Goal: Task Accomplishment & Management: Manage account settings

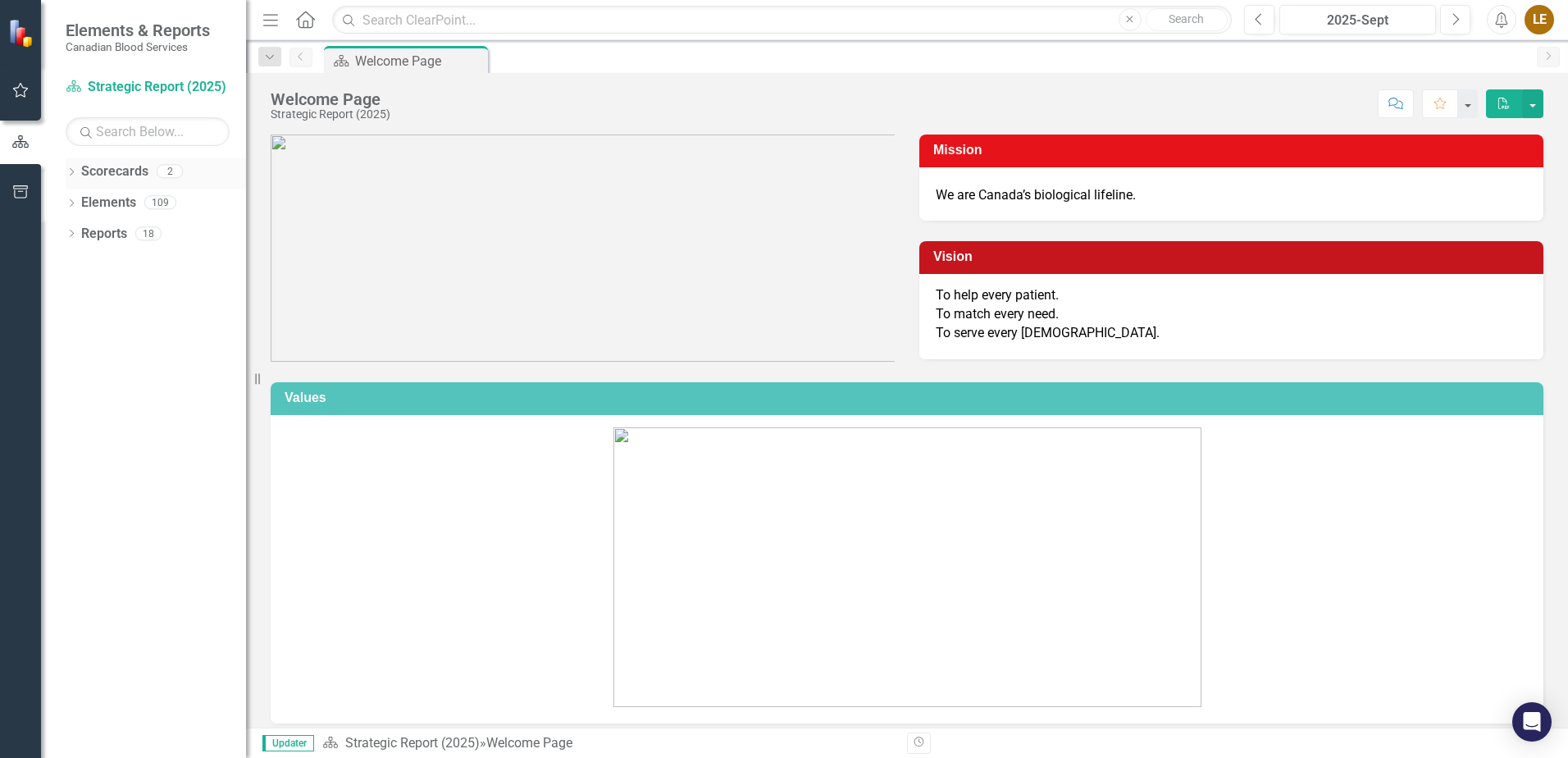
click at [79, 179] on div "Dropdown Scorecards 2" at bounding box center [156, 174] width 181 height 31
click at [74, 171] on icon "Dropdown" at bounding box center [72, 173] width 12 height 9
click at [123, 234] on link "Operational Report" at bounding box center [168, 234] width 156 height 19
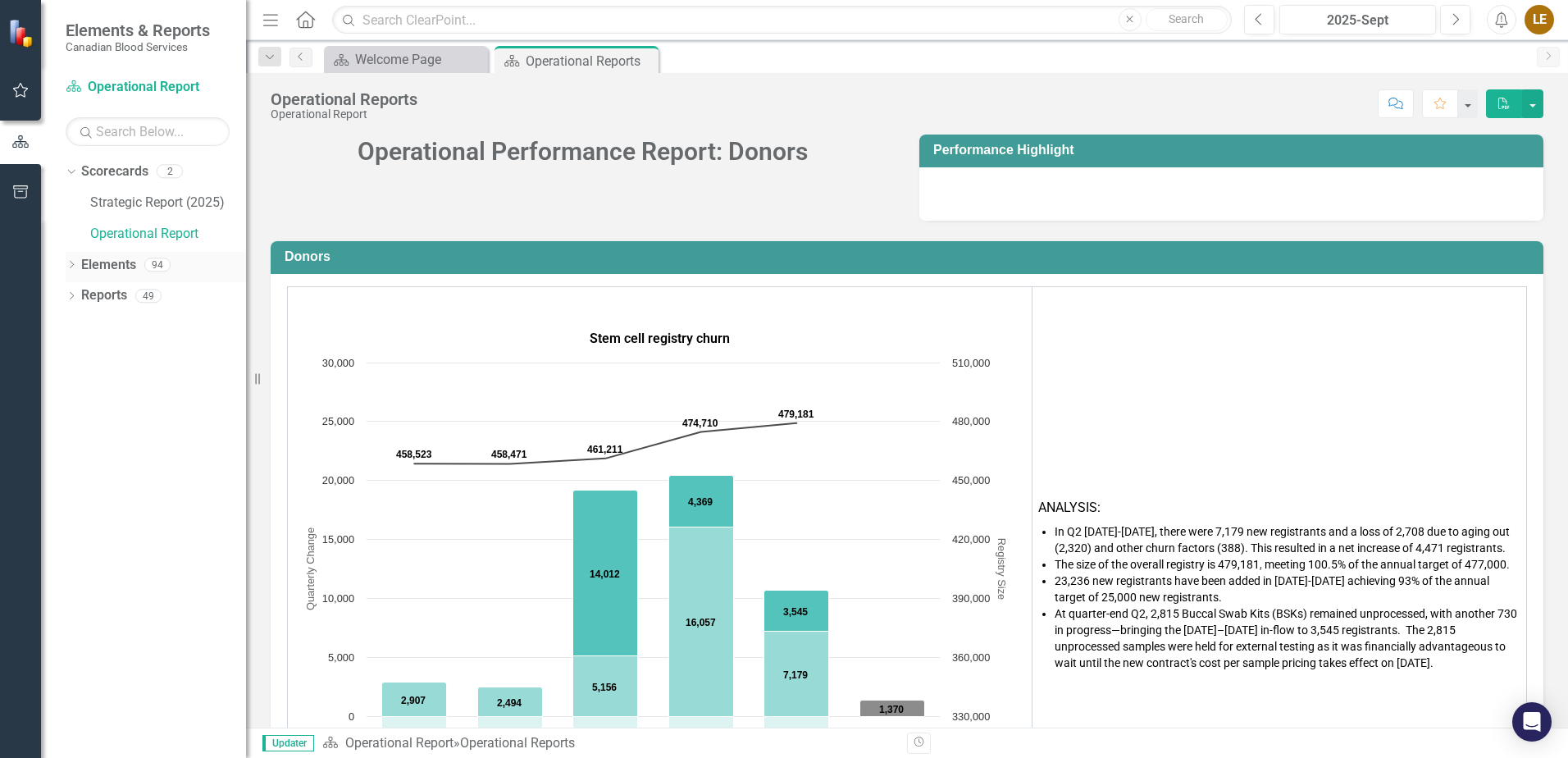
click at [73, 263] on icon at bounding box center [72, 264] width 4 height 8
click at [78, 324] on div "Dropdown" at bounding box center [79, 329] width 12 height 14
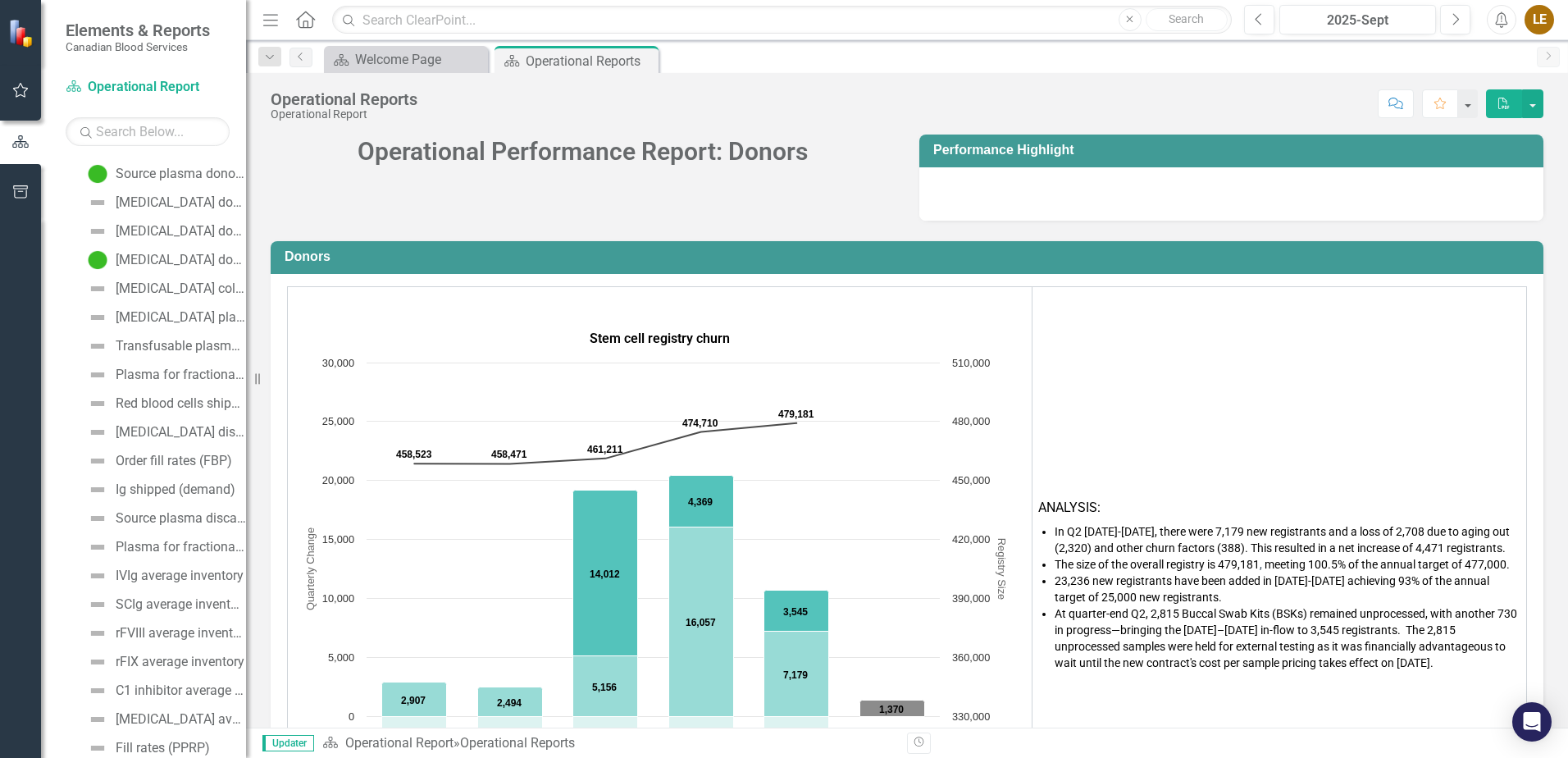
scroll to position [307, 0]
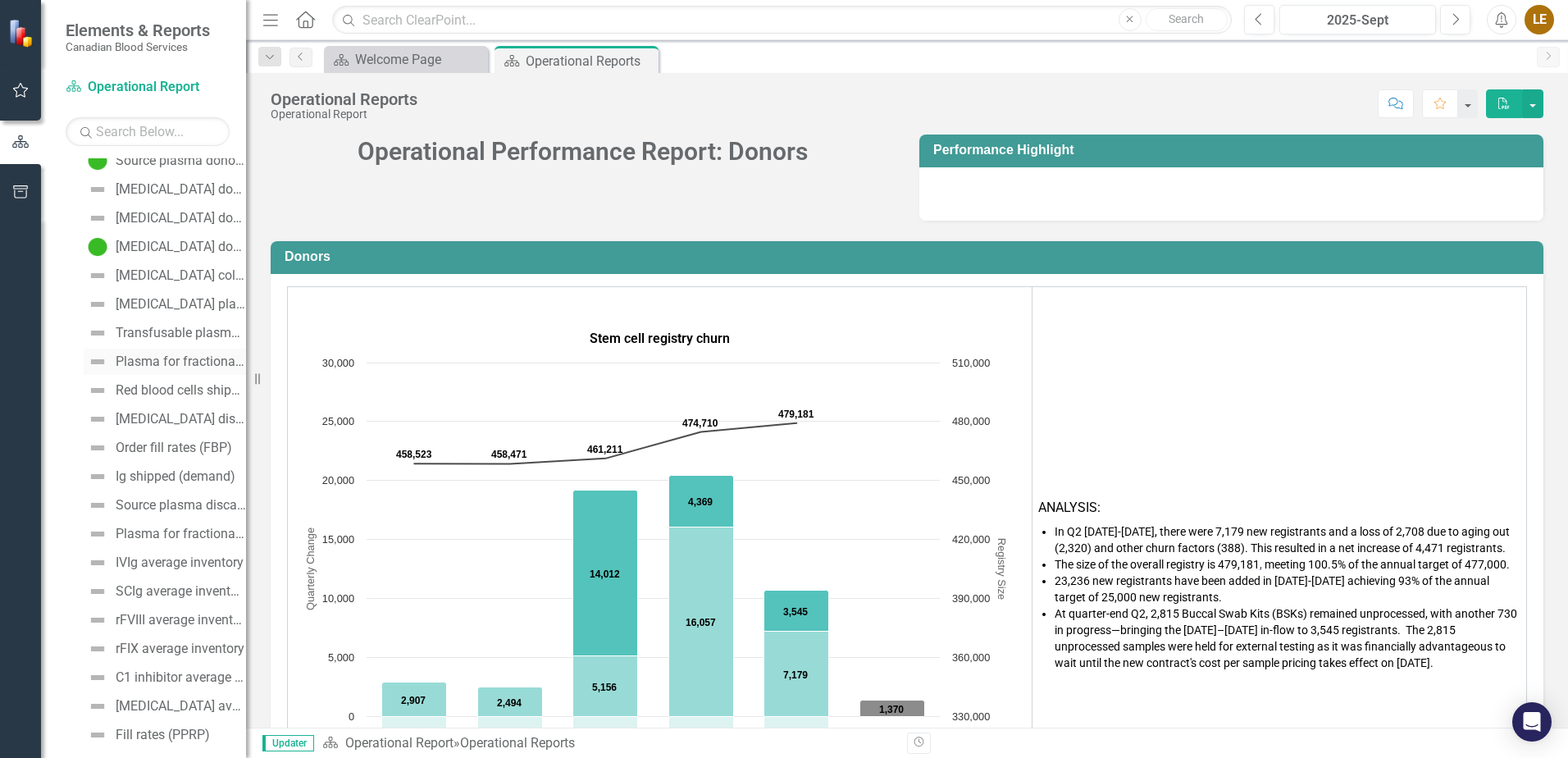
click at [144, 356] on div "Plasma for fractionation (litres collected)" at bounding box center [181, 361] width 131 height 14
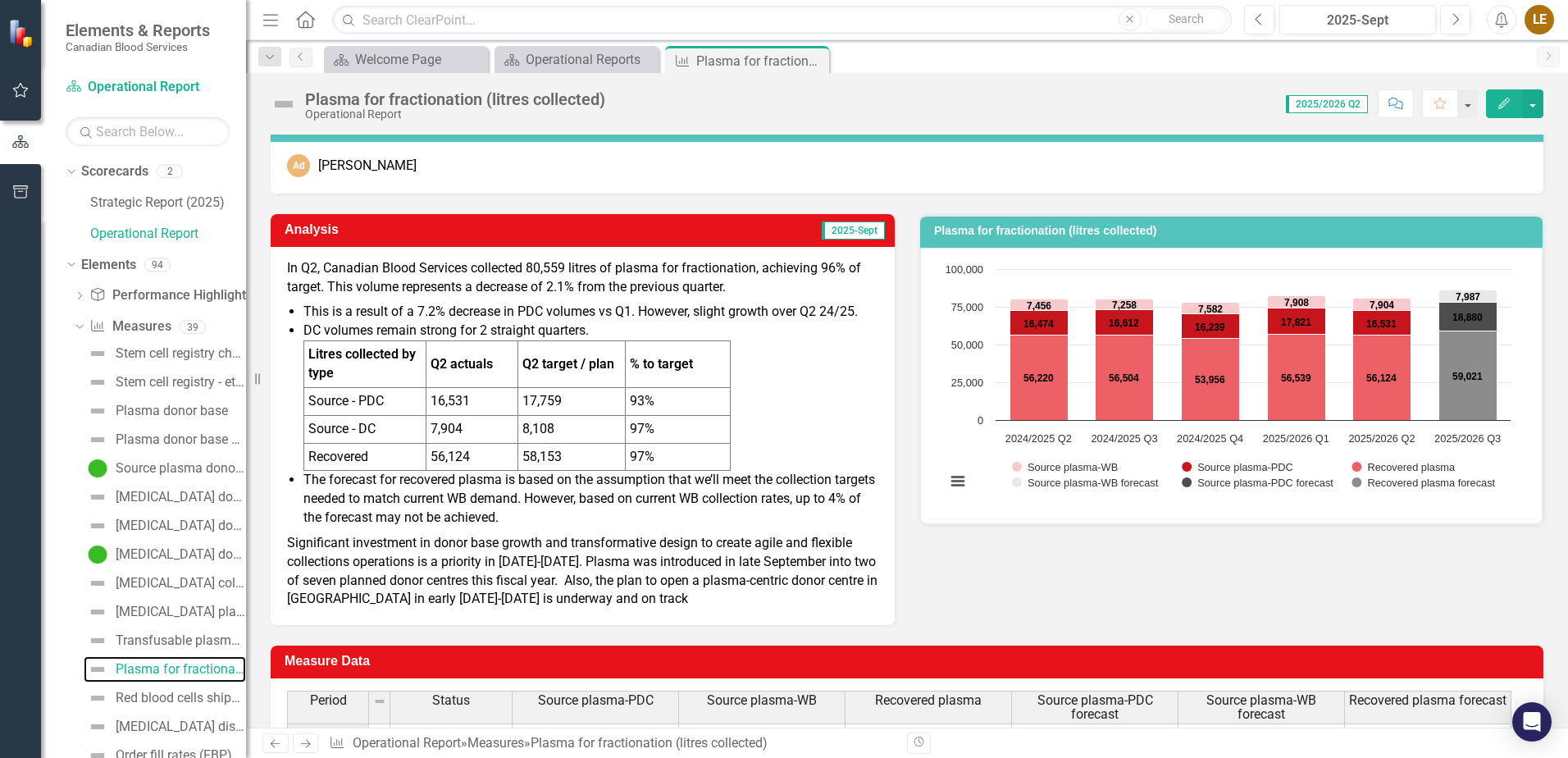
scroll to position [164, 0]
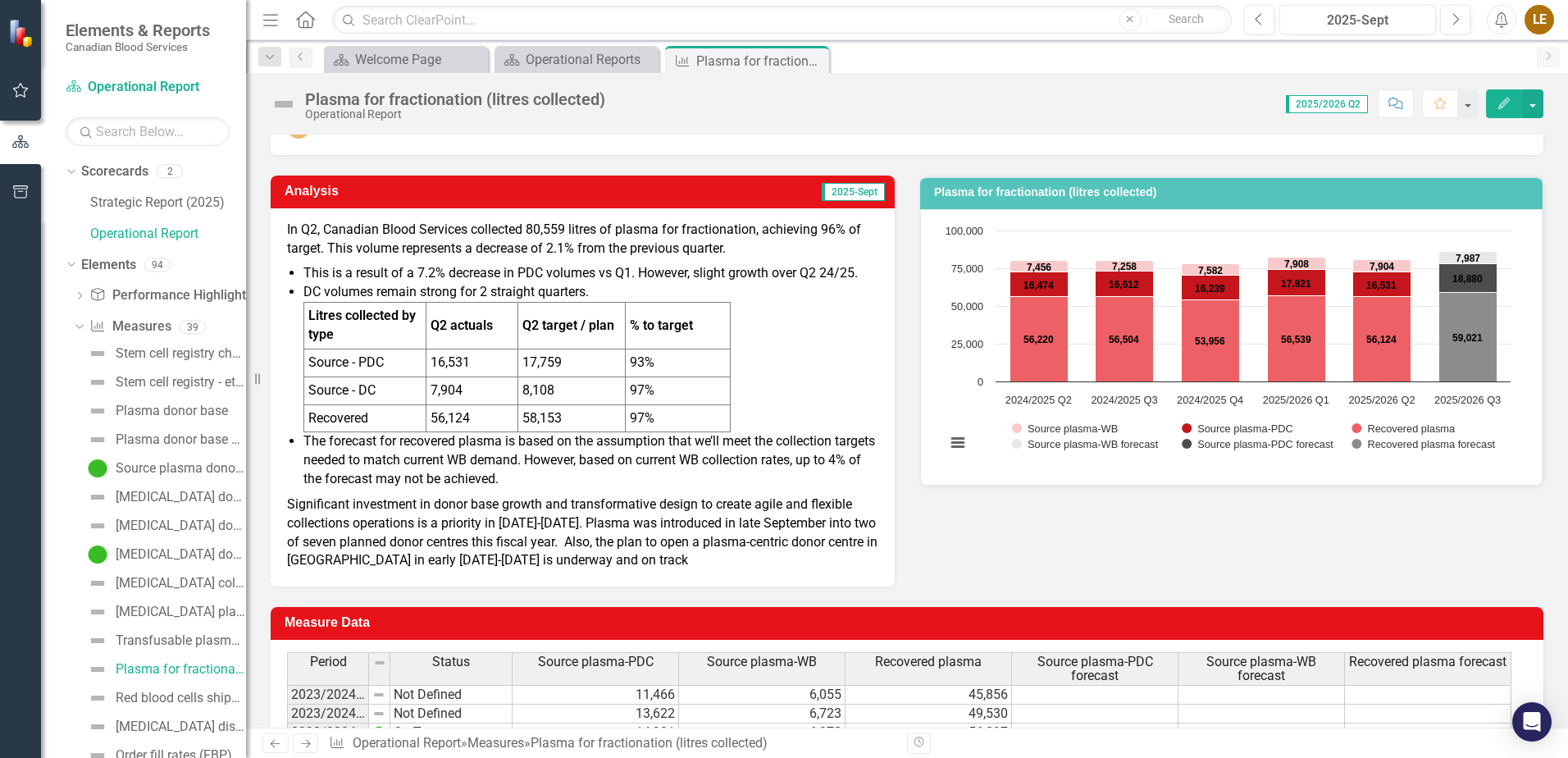
click at [868, 273] on li "This is a result of a 7.2% decrease in PDC volumes vs Q1. However, slight growt…" at bounding box center [591, 273] width 575 height 19
click at [1284, 541] on div "Analysis 2025-Sept In Q2, Canadian Blood Services collected 80,559 litres of pl…" at bounding box center [906, 371] width 1297 height 431
click at [726, 442] on li "The forecast for recovered plasma is based on the assumption that we’ll meet th…" at bounding box center [591, 460] width 575 height 57
click at [722, 440] on li "The forecast for recovered plasma is based on the assumption that we’ll meet th…" at bounding box center [591, 460] width 575 height 57
click at [820, 359] on li "DC volumes remain strong for 2 straight quarters. Litres collected by type Q2 a…" at bounding box center [591, 357] width 575 height 149
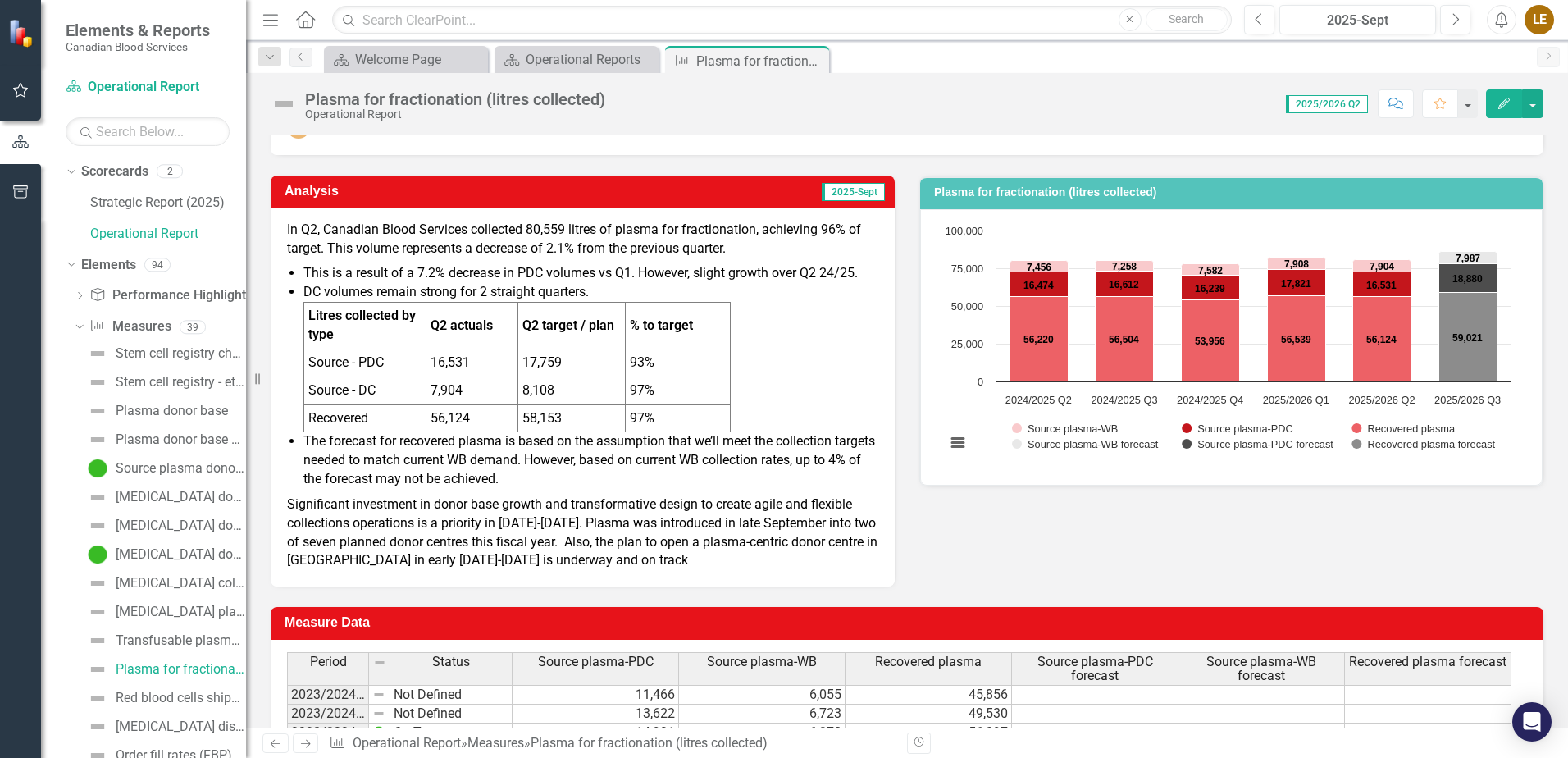
click at [820, 359] on li "DC volumes remain strong for 2 straight quarters. Litres collected by type Q2 a…" at bounding box center [591, 357] width 575 height 149
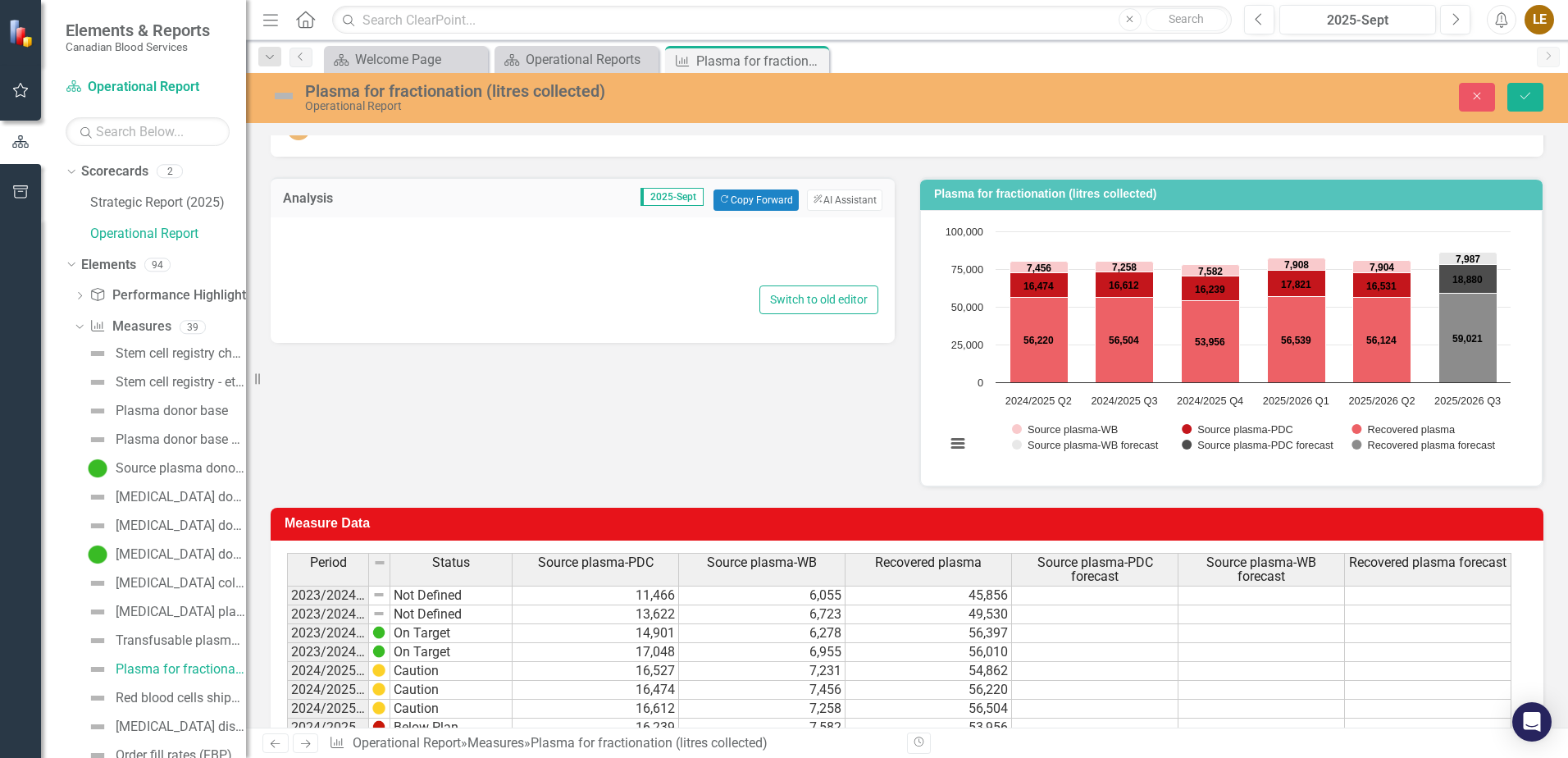
type textarea "<p>In Q2, Canadian Blood Services collected 80,559 litres of plasma for fractio…"
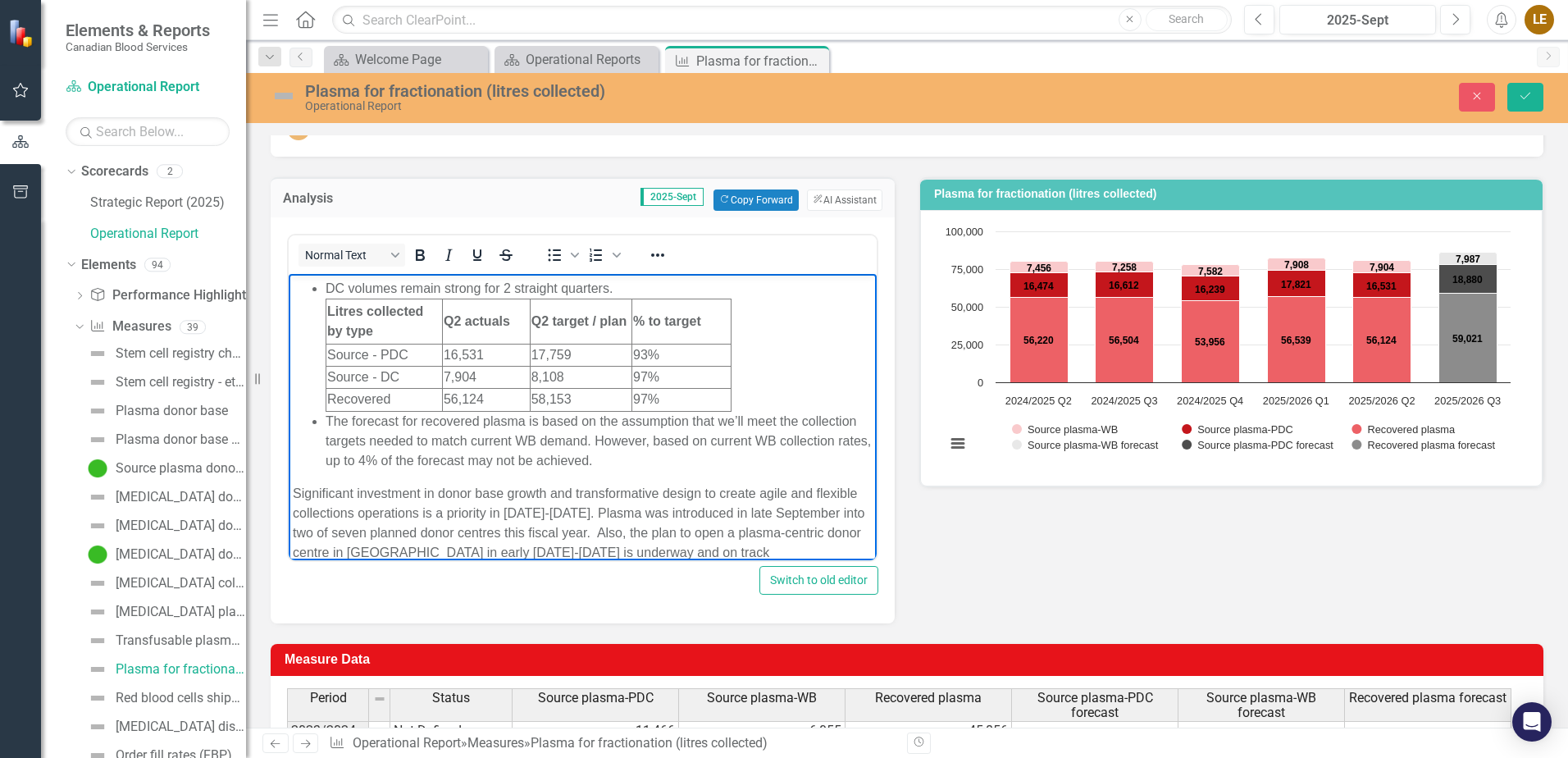
scroll to position [111, 0]
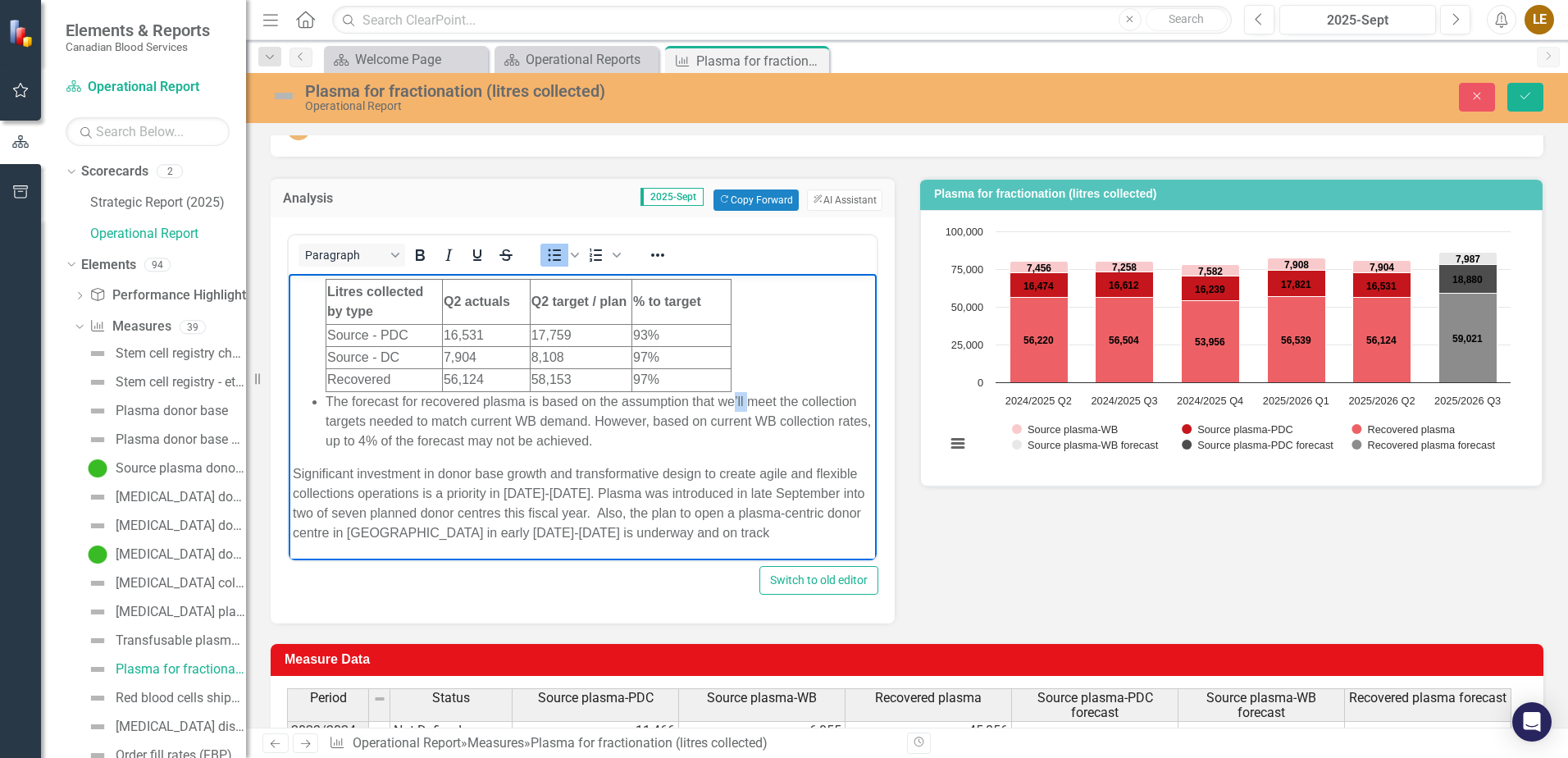
drag, startPoint x: 745, startPoint y: 399, endPoint x: 733, endPoint y: 395, distance: 12.6
click at [733, 395] on li "The forecast for recovered plasma is based on the assumption that we’ll meet th…" at bounding box center [599, 421] width 547 height 59
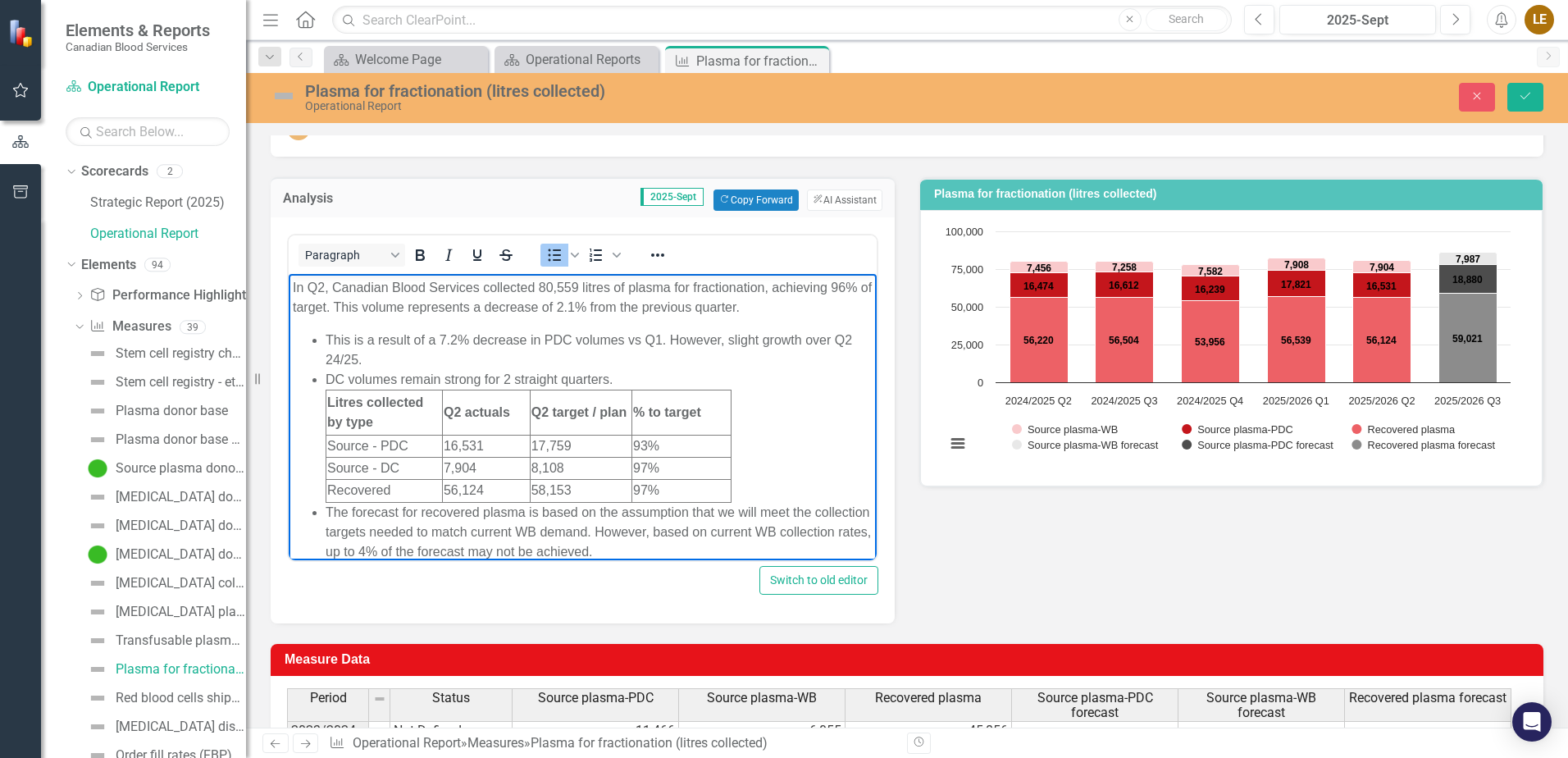
scroll to position [0, 0]
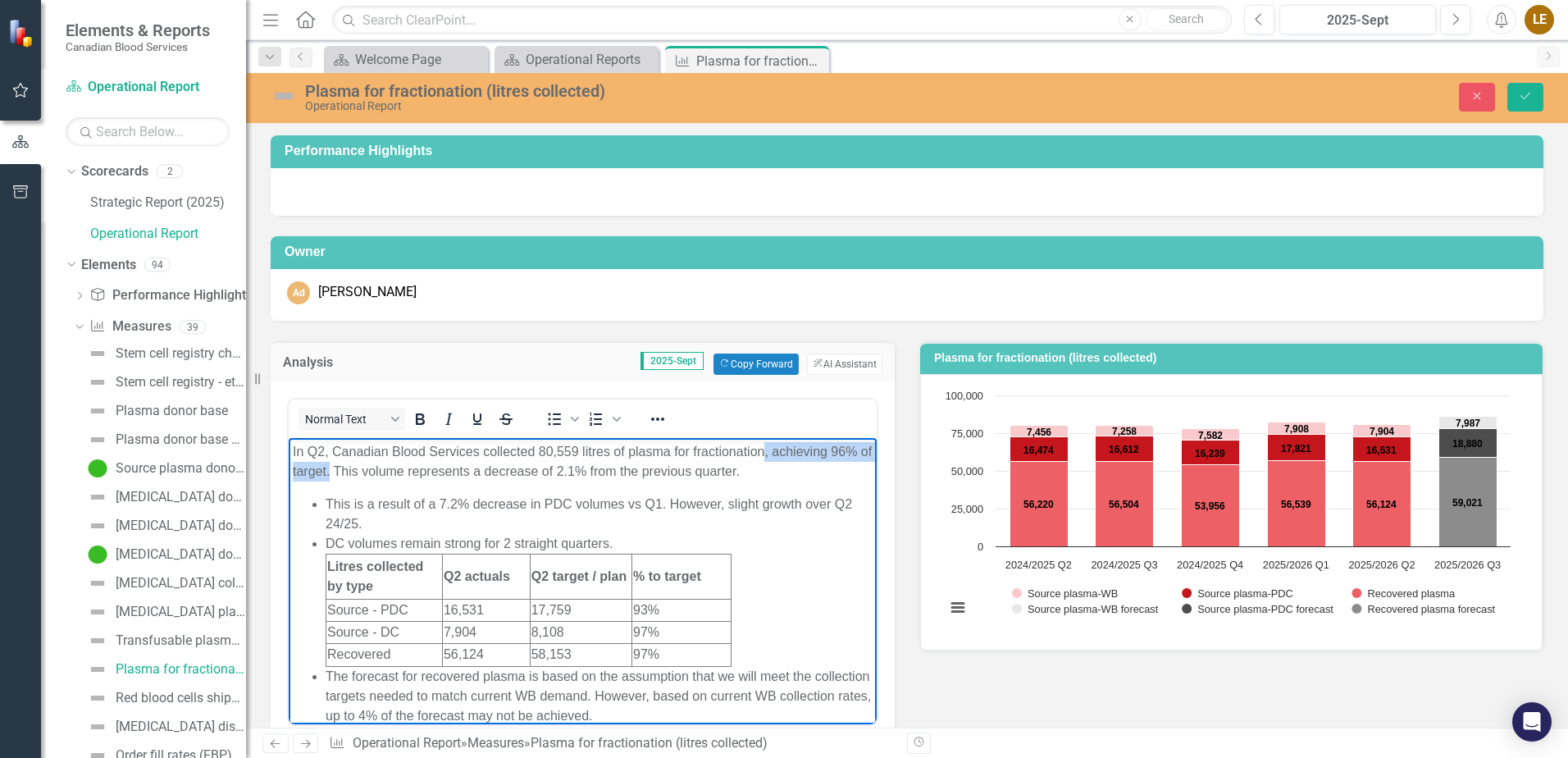
drag, startPoint x: 376, startPoint y: 470, endPoint x: 765, endPoint y: 450, distance: 389.5
click at [765, 450] on p "In Q2, Canadian Blood Services collected 80,559 litres of plasma for fractionat…" at bounding box center [582, 461] width 580 height 40
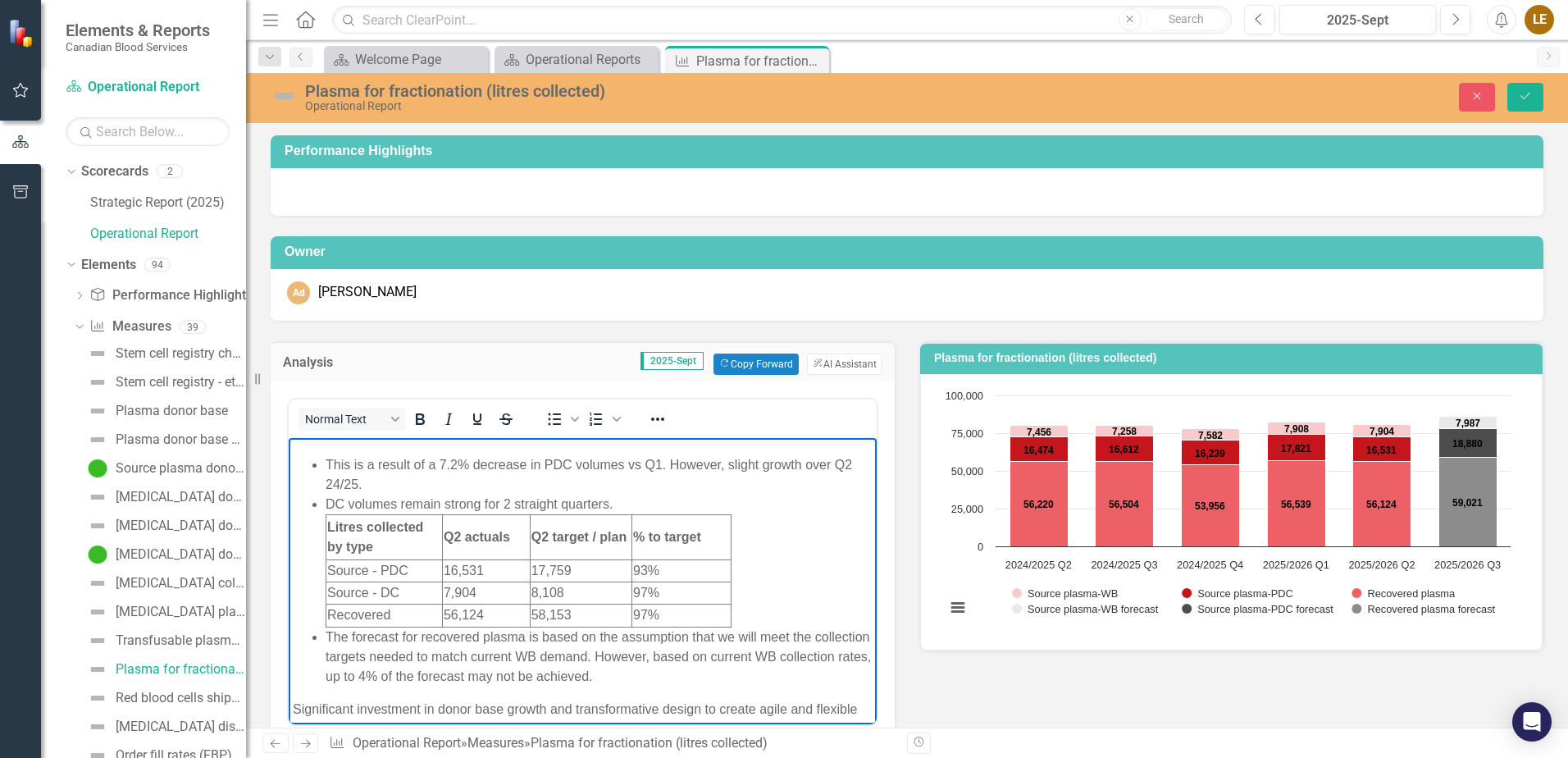
scroll to position [111, 0]
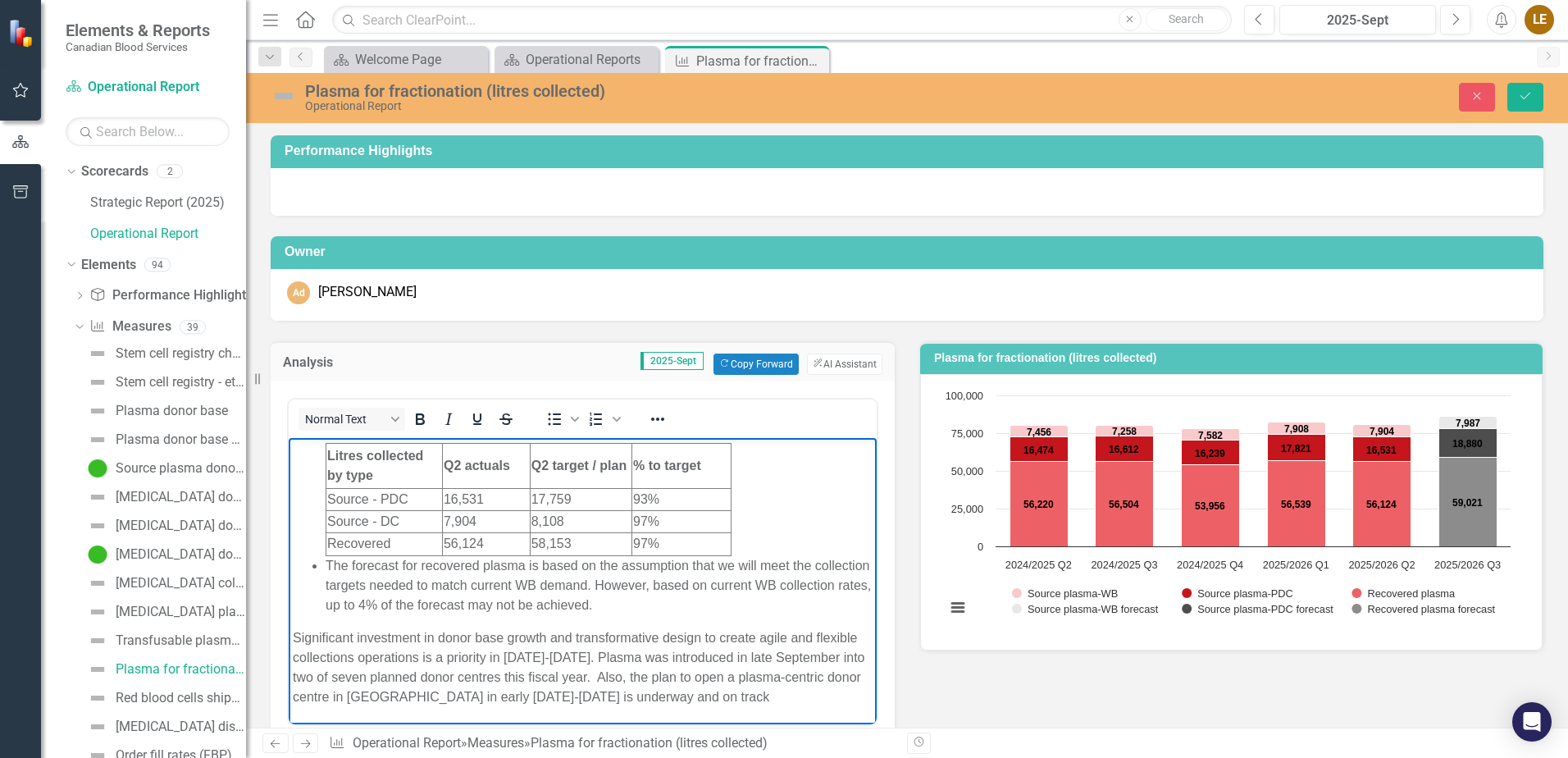
click at [1003, 709] on div "Analysis 2025-Sept Copy Forward Copy Forward ClearPoint AI AI Assistant Normal …" at bounding box center [906, 554] width 1297 height 467
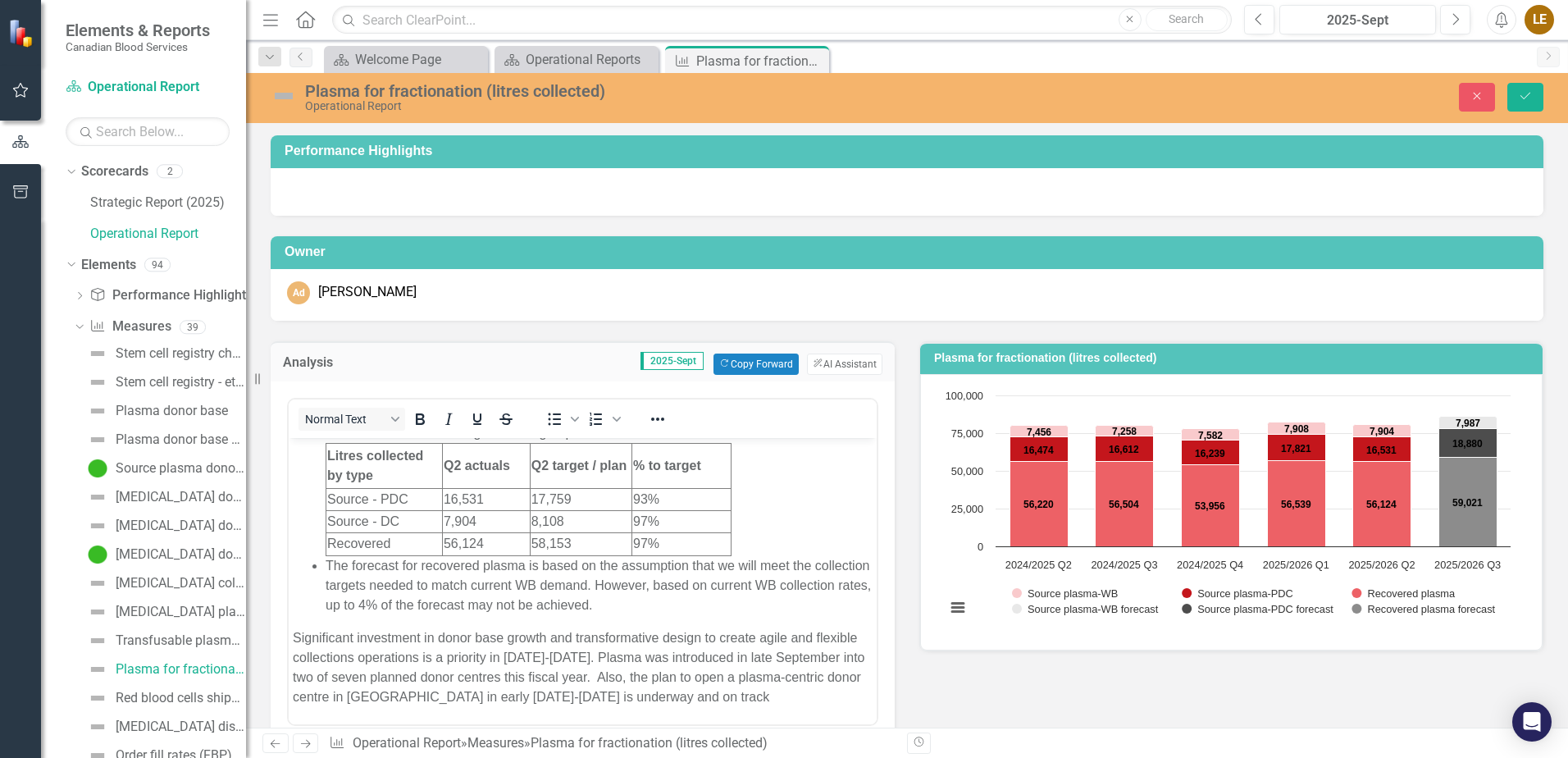
click at [881, 614] on div "Normal Text To open the popup, press Shift+Enter To open the popup, press Shift…" at bounding box center [583, 584] width 624 height 406
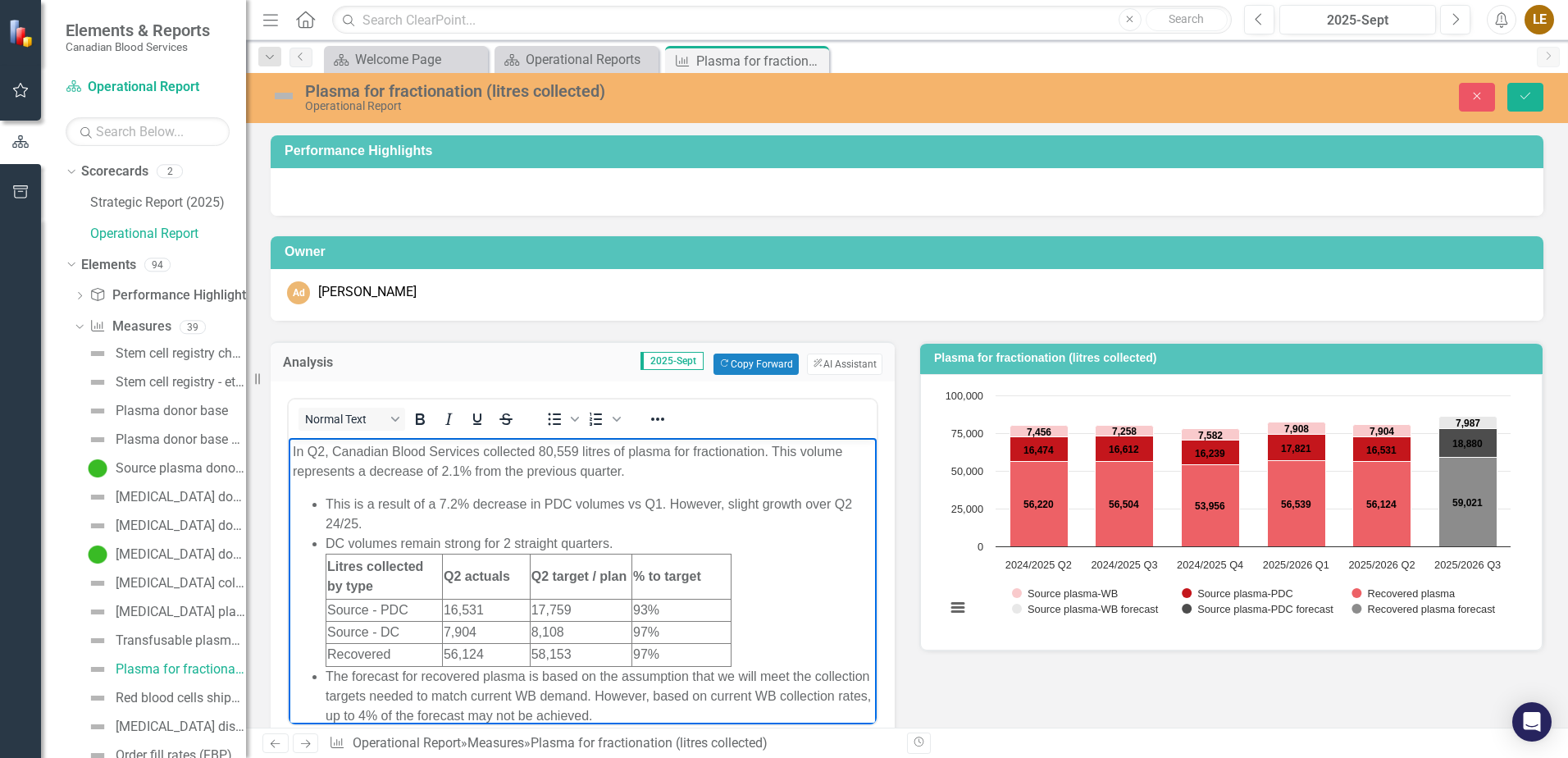
click at [764, 452] on p "In Q2, Canadian Blood Services collected 80,559 litres of plasma for fractionat…" at bounding box center [582, 461] width 580 height 40
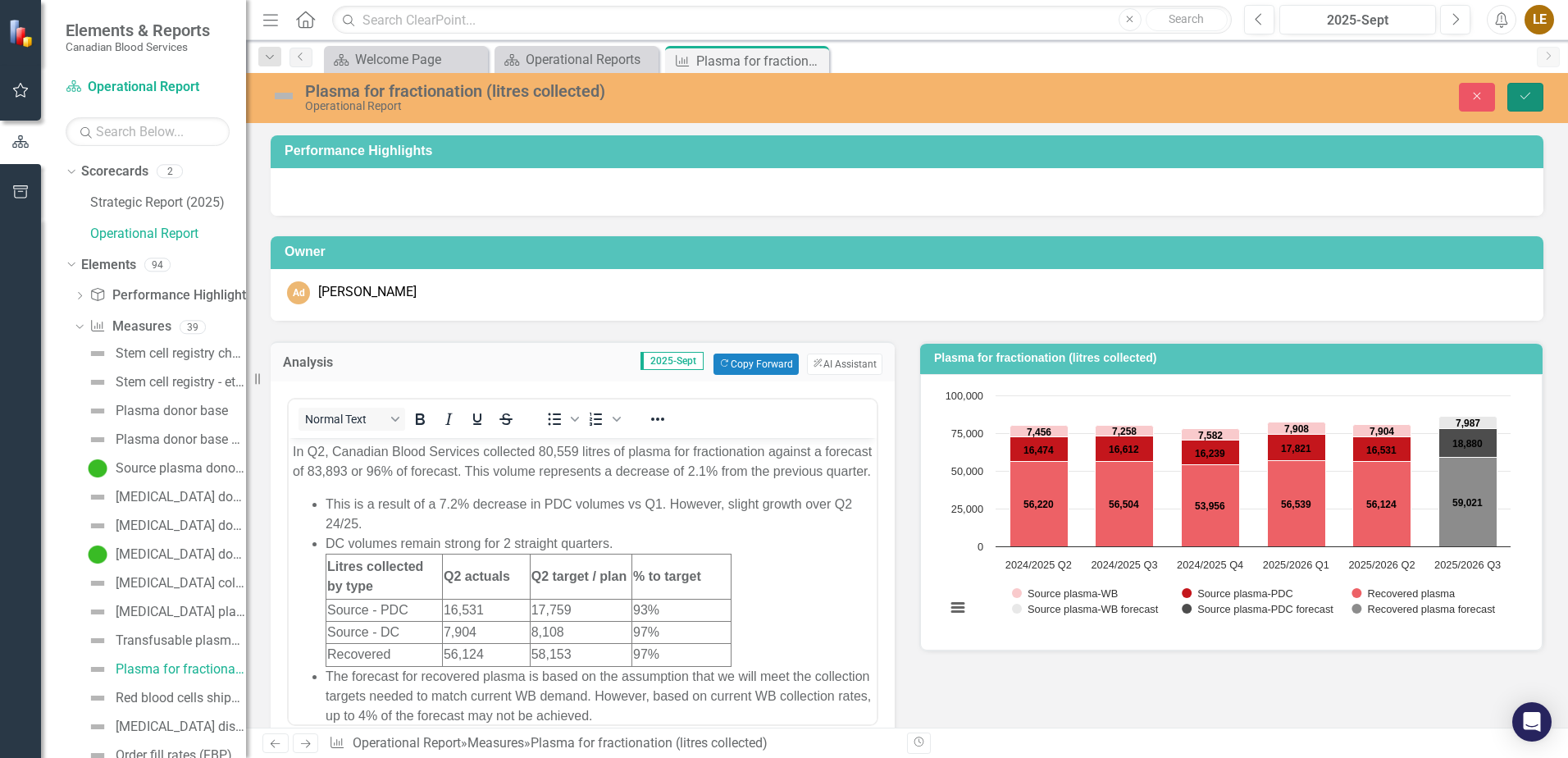
click at [1527, 99] on icon "Save" at bounding box center [1525, 96] width 14 height 12
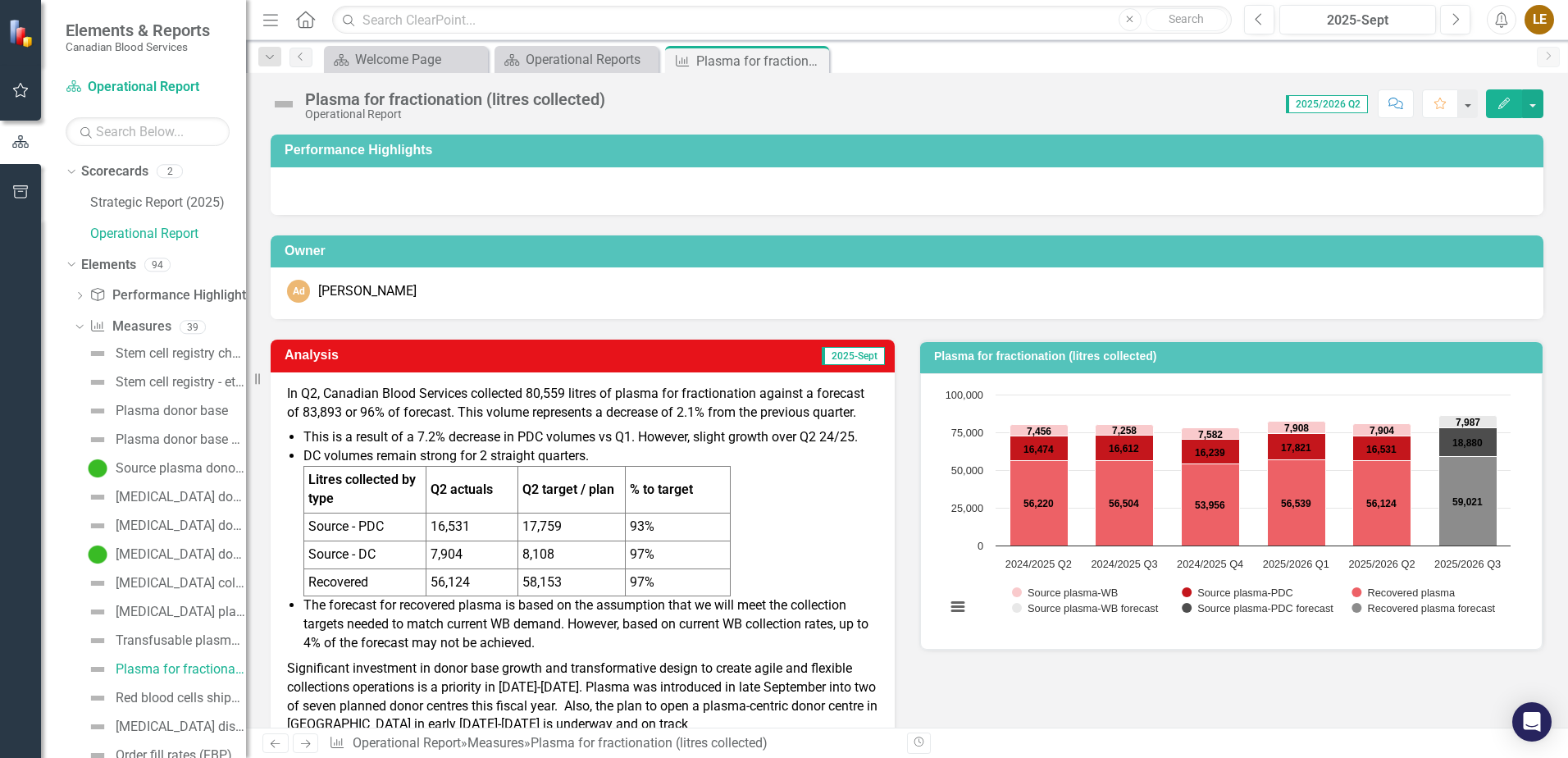
click at [559, 403] on p "In Q2, Canadian Blood Services collected 80,559 litres of plasma for fractionat…" at bounding box center [582, 405] width 592 height 41
click at [833, 506] on li "DC volumes remain strong for 2 straight quarters. Litres collected by type Q2 a…" at bounding box center [591, 522] width 575 height 149
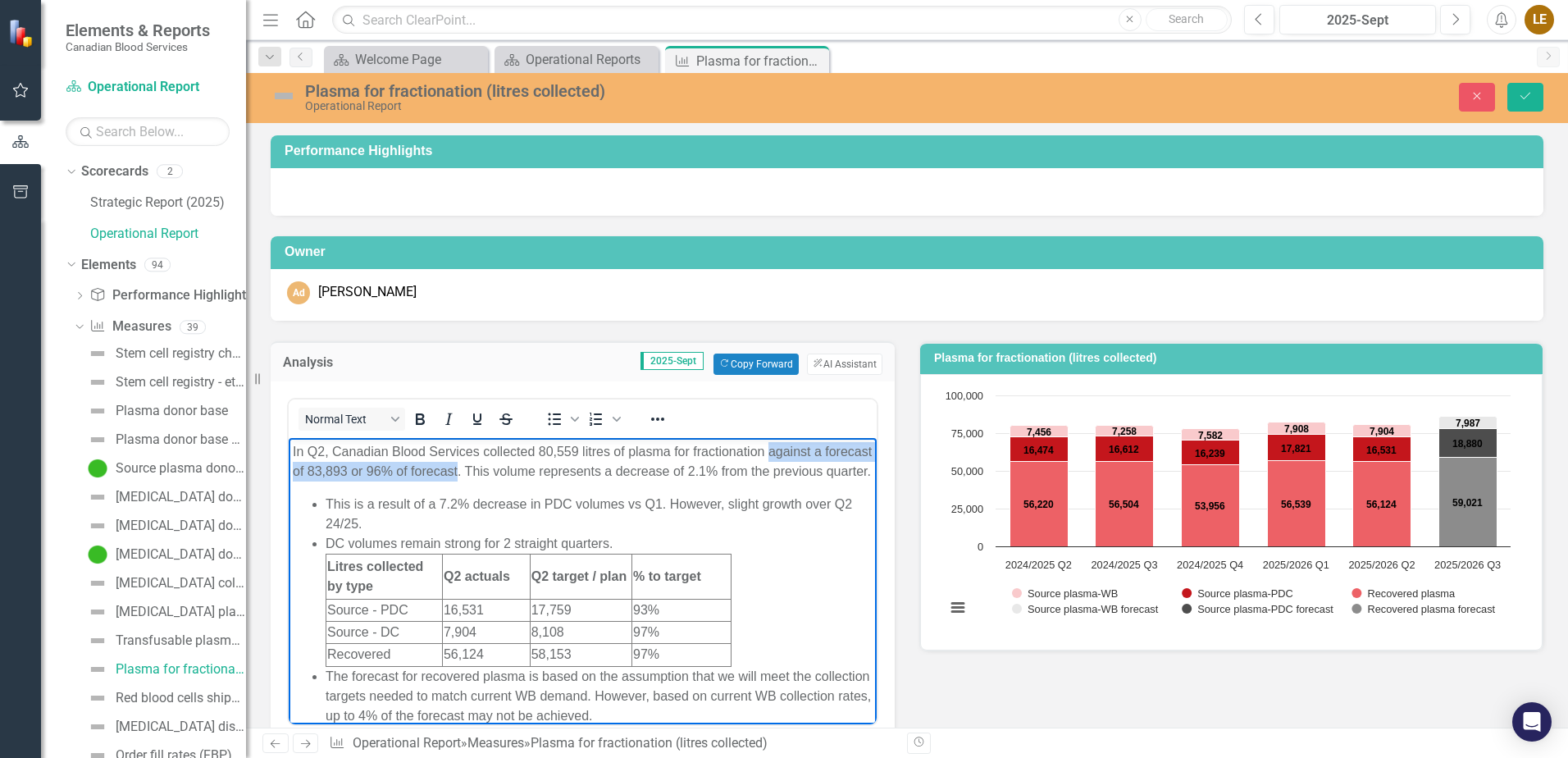
drag, startPoint x: 508, startPoint y: 469, endPoint x: 768, endPoint y: 447, distance: 260.9
click at [768, 447] on p "In Q2, Canadian Blood Services collected 80,559 litres of plasma for fractionat…" at bounding box center [582, 461] width 580 height 40
click at [772, 545] on li "DC volumes remain strong for 2 straight quarters. Litres collected by type Q2 a…" at bounding box center [599, 599] width 547 height 133
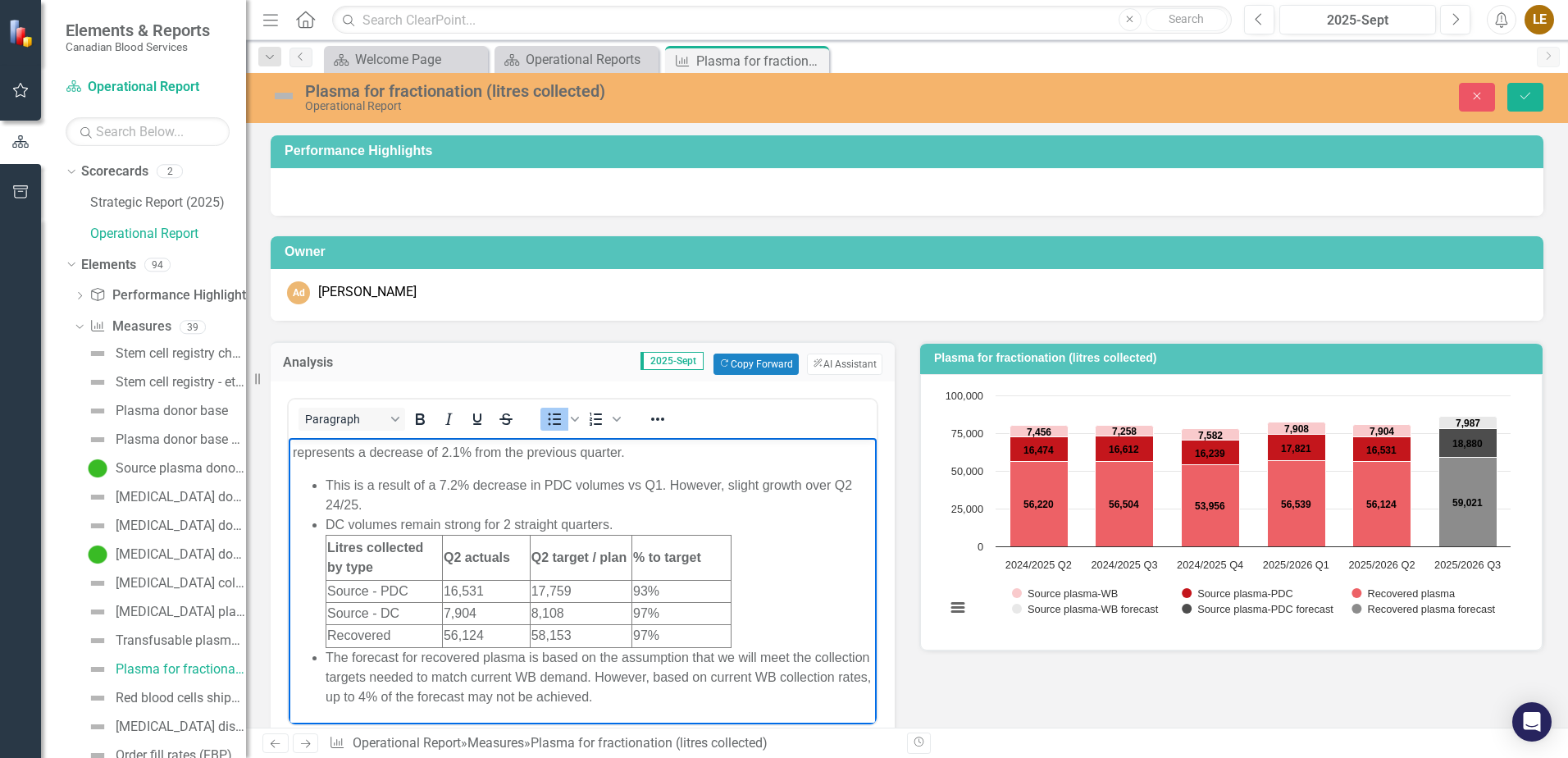
scroll to position [13, 0]
drag, startPoint x: 862, startPoint y: 514, endPoint x: 1165, endPoint y: 960, distance: 539.2
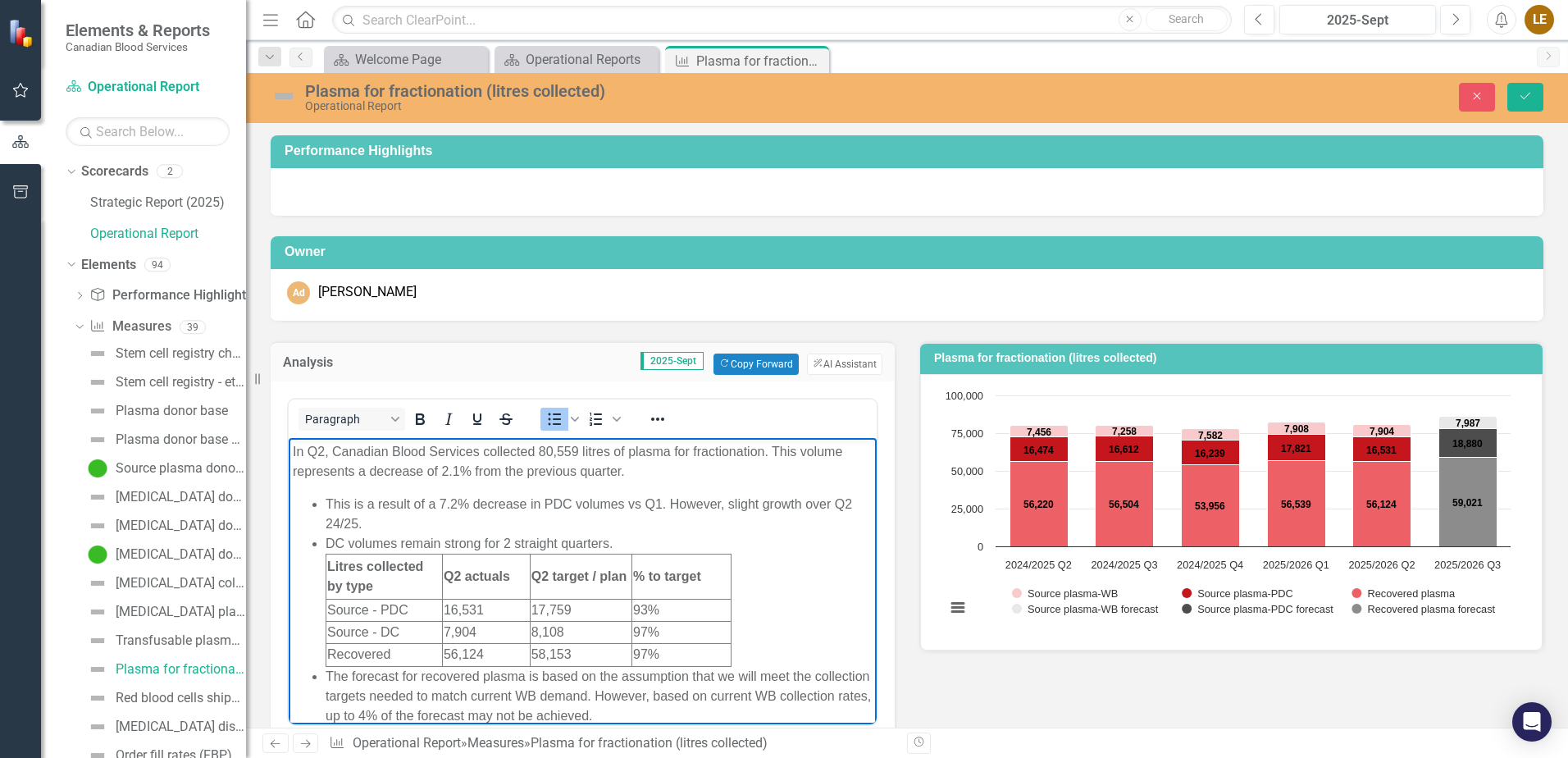
click at [672, 472] on p "In Q2, Canadian Blood Services collected 80,559 litres of plasma for fractionat…" at bounding box center [582, 461] width 580 height 40
click at [898, 454] on div "Analysis 2025-Sept Copy Forward Copy Forward ClearPoint AI AI Assistant Normal …" at bounding box center [582, 554] width 649 height 467
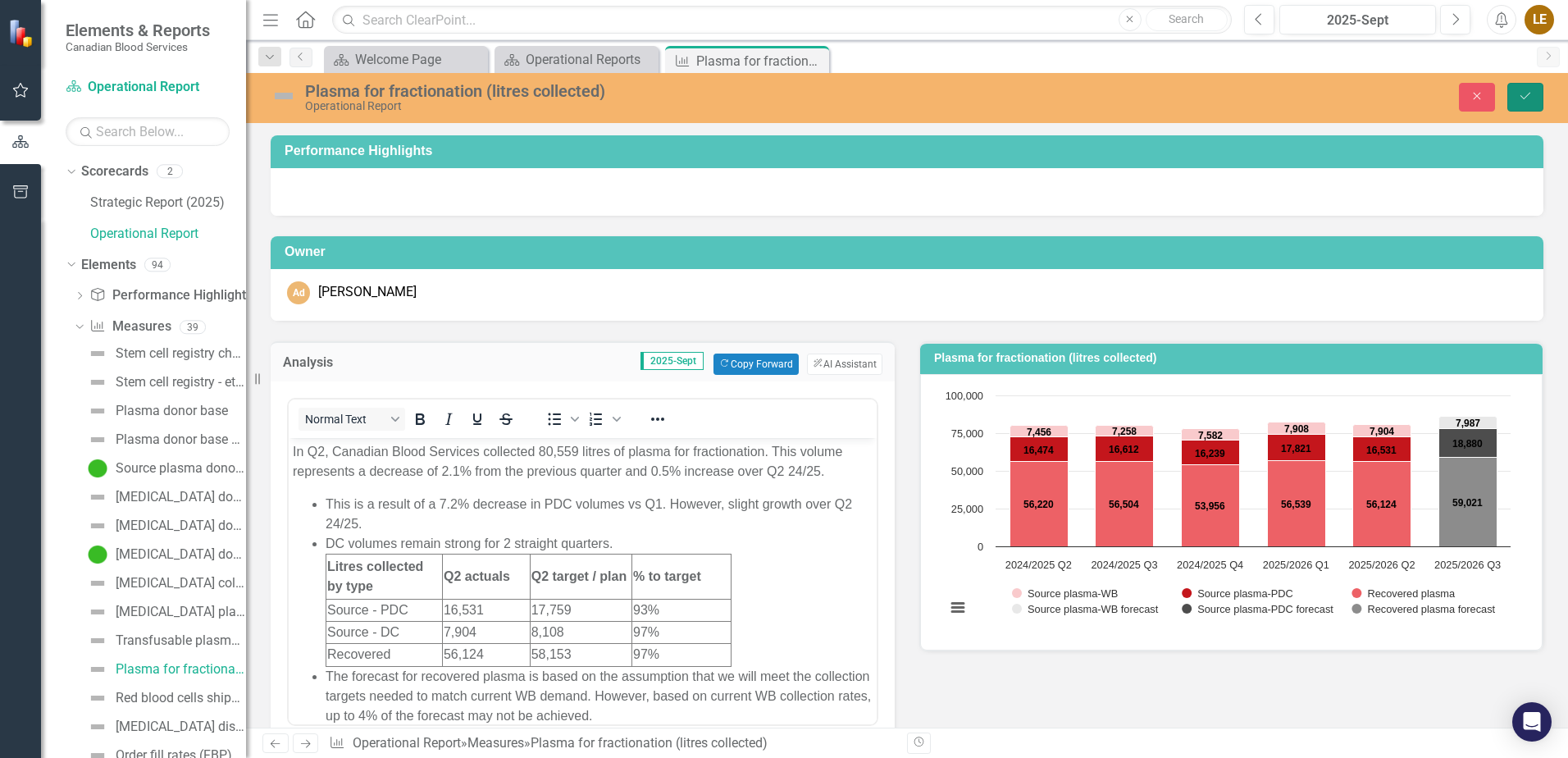
click at [1522, 93] on icon "Save" at bounding box center [1525, 96] width 14 height 12
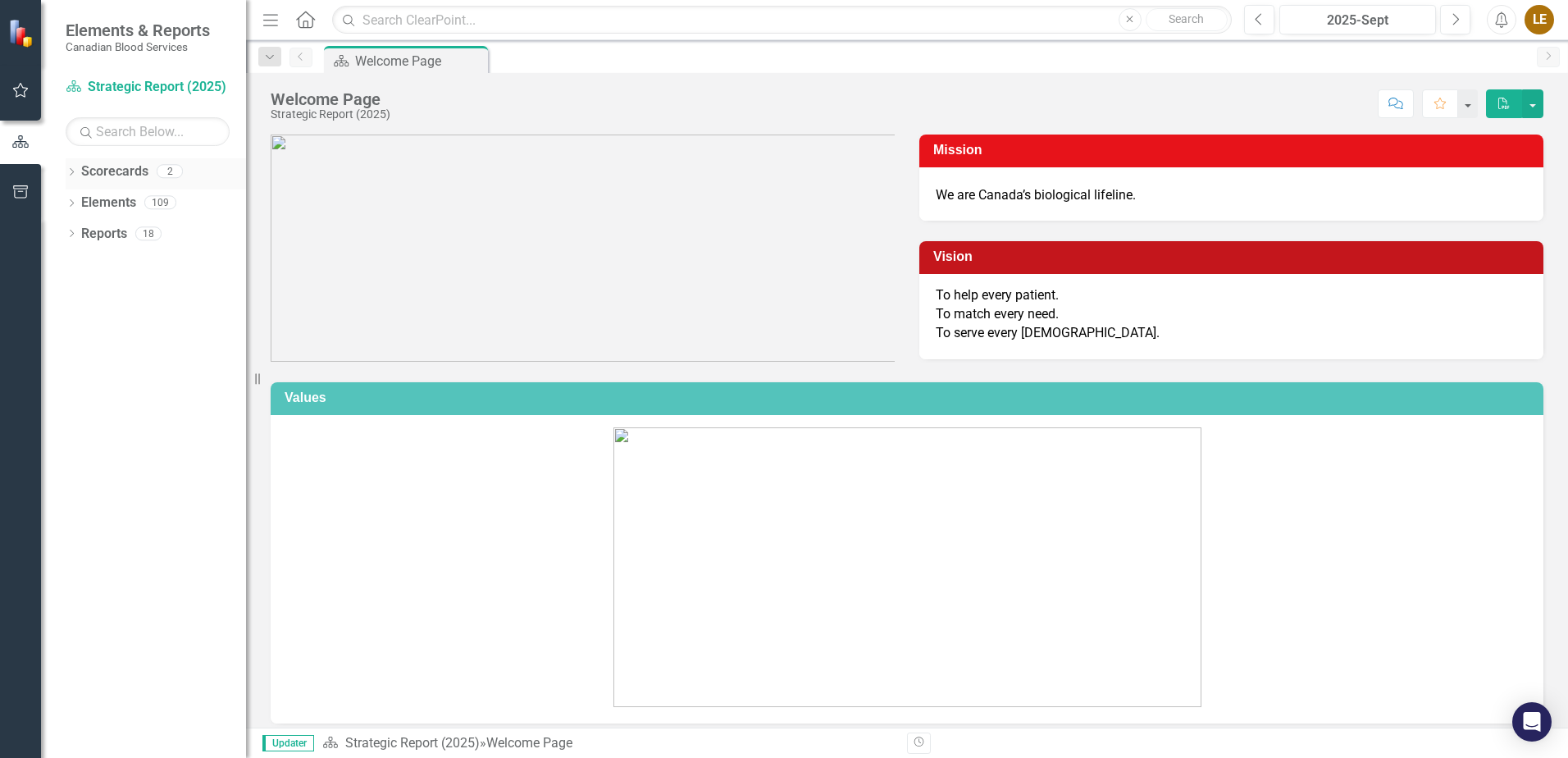
click at [73, 175] on icon "Dropdown" at bounding box center [72, 173] width 12 height 9
click at [132, 242] on link "Operational Report" at bounding box center [168, 234] width 156 height 19
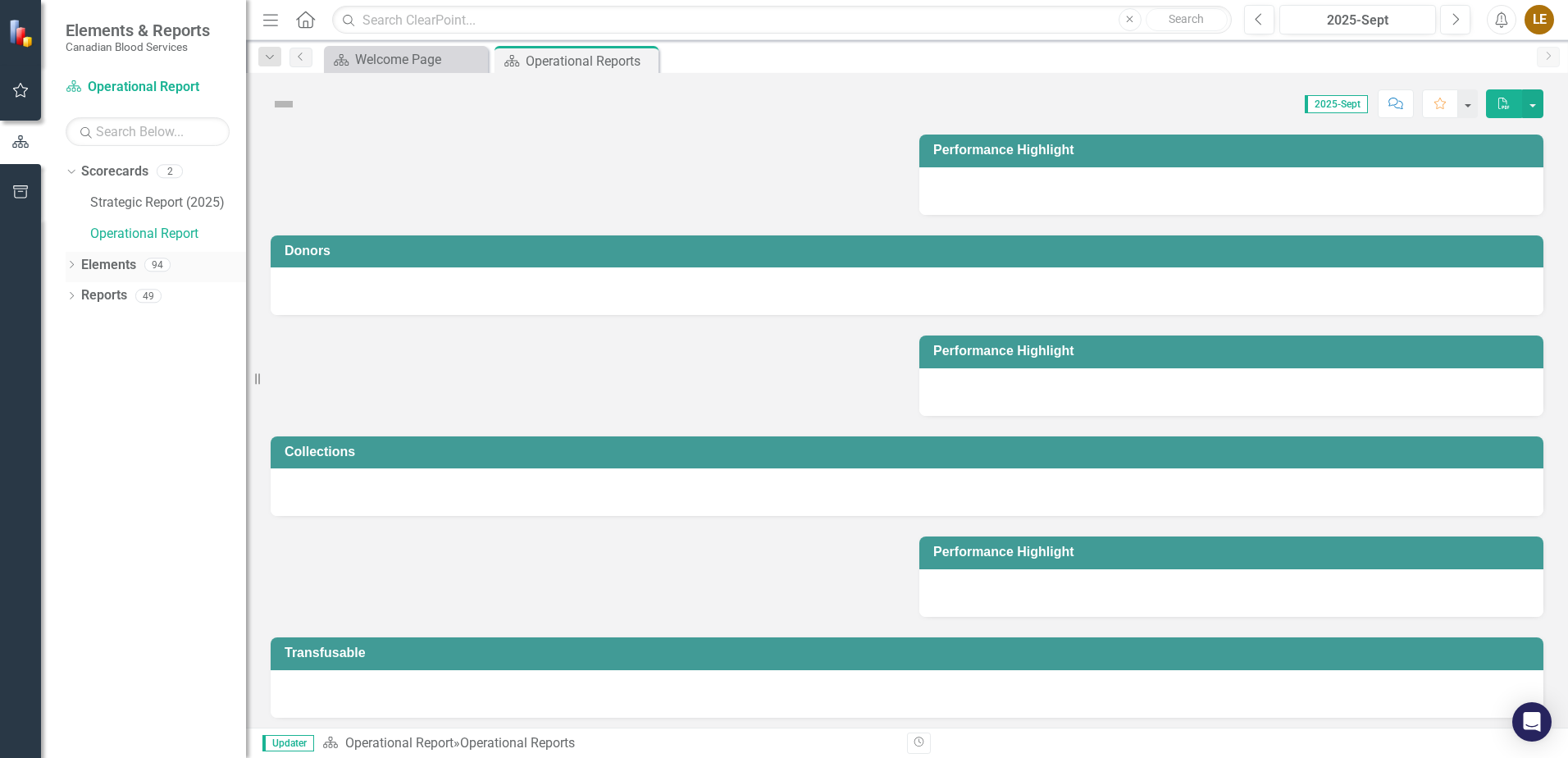
click at [68, 263] on icon "Dropdown" at bounding box center [72, 266] width 12 height 9
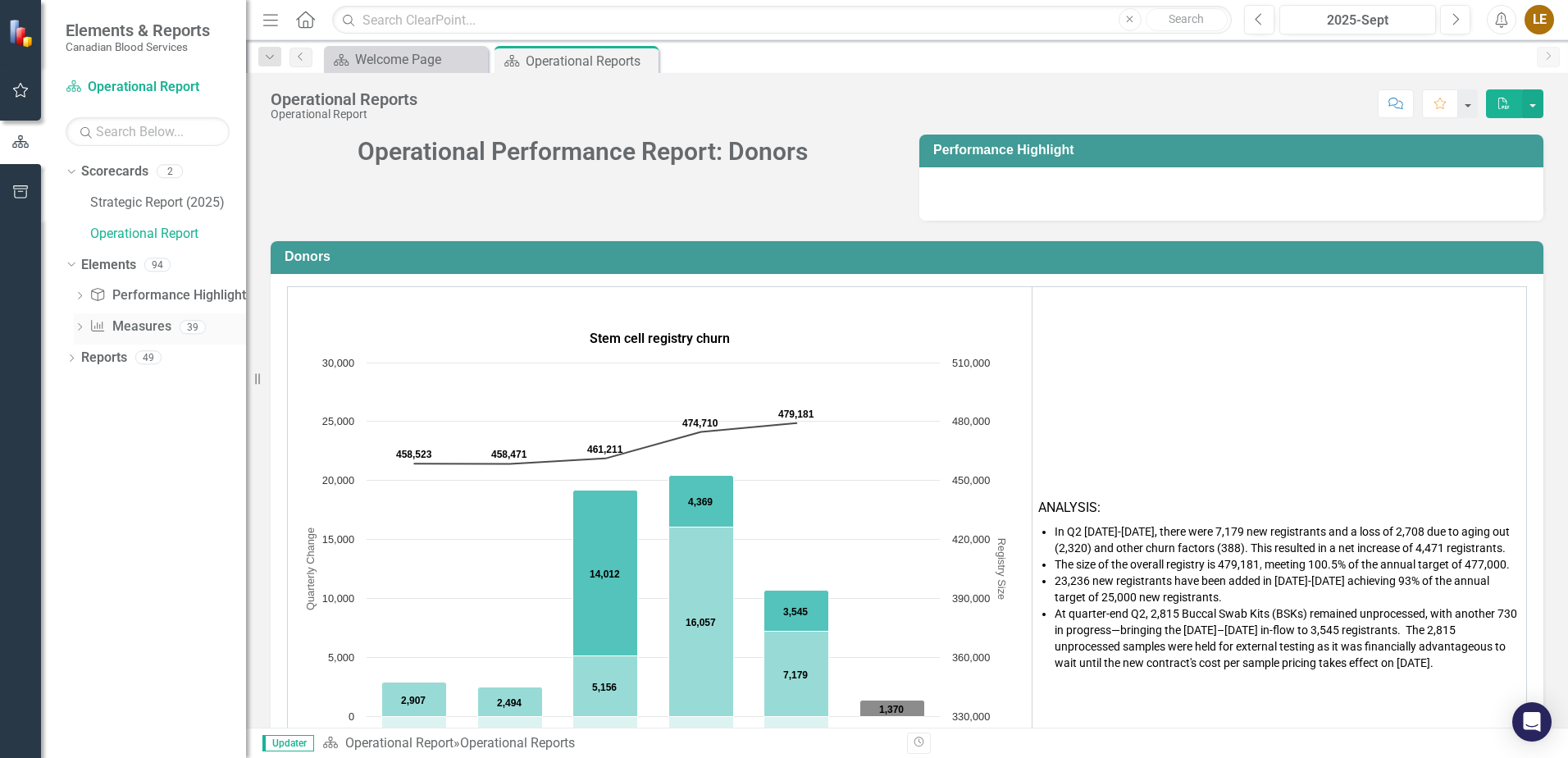
click at [85, 330] on icon "Dropdown" at bounding box center [79, 328] width 12 height 9
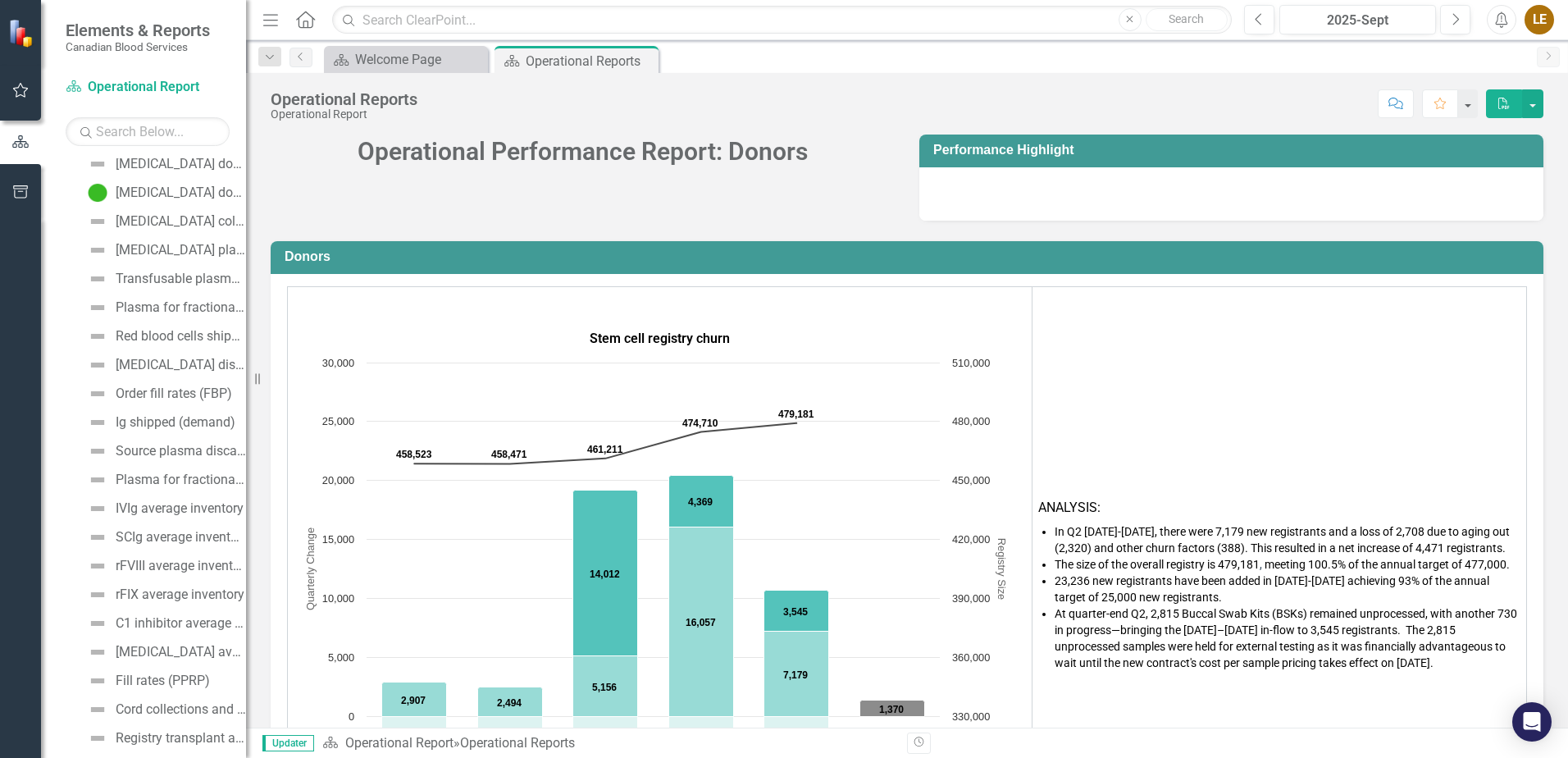
scroll to position [367, 0]
click at [174, 471] on div "Plasma for fractionation (litres shipped)" at bounding box center [181, 474] width 131 height 14
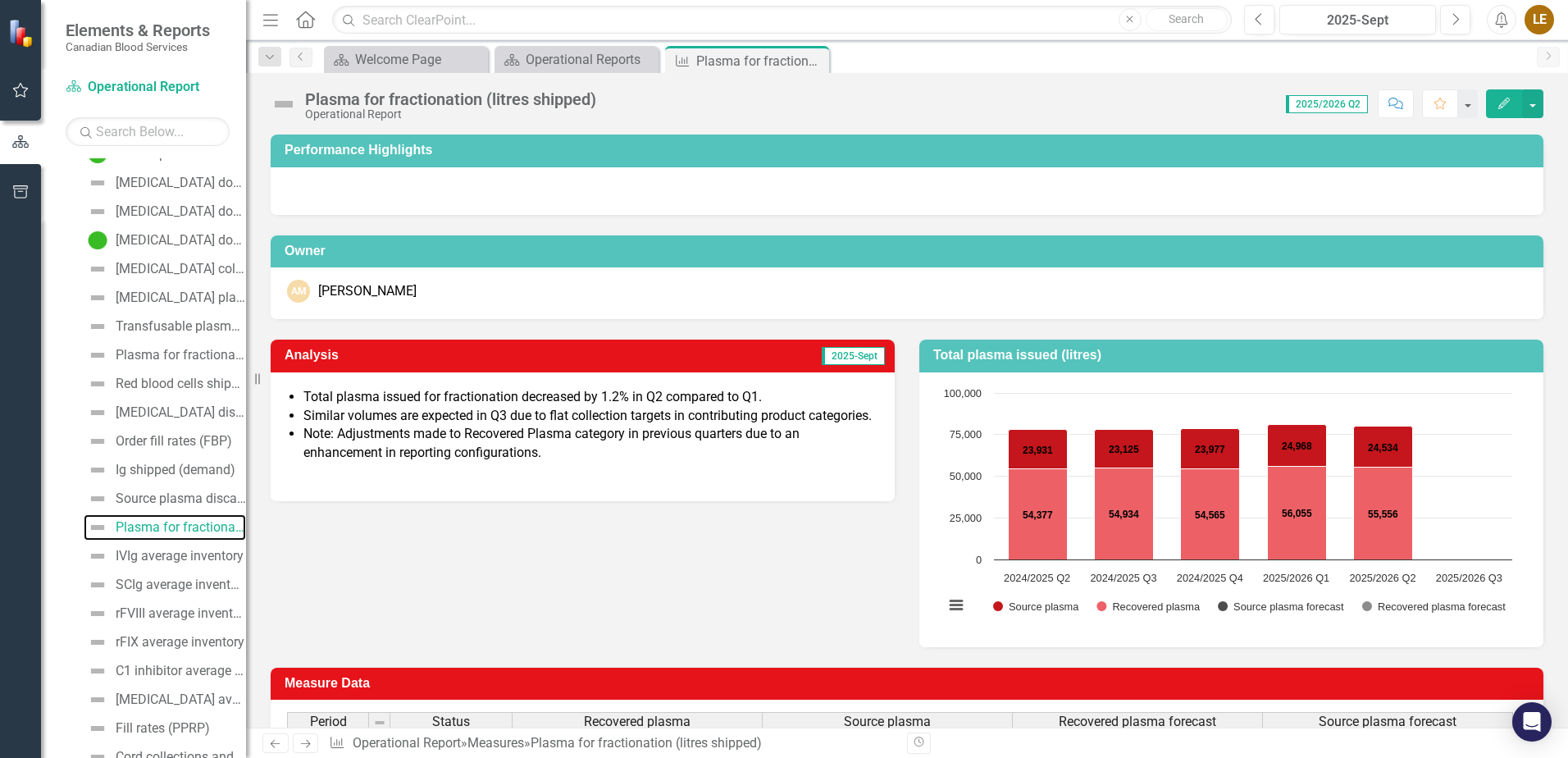
scroll to position [317, 0]
click at [154, 349] on div "Plasma for fractionation (litres collected)" at bounding box center [181, 352] width 131 height 14
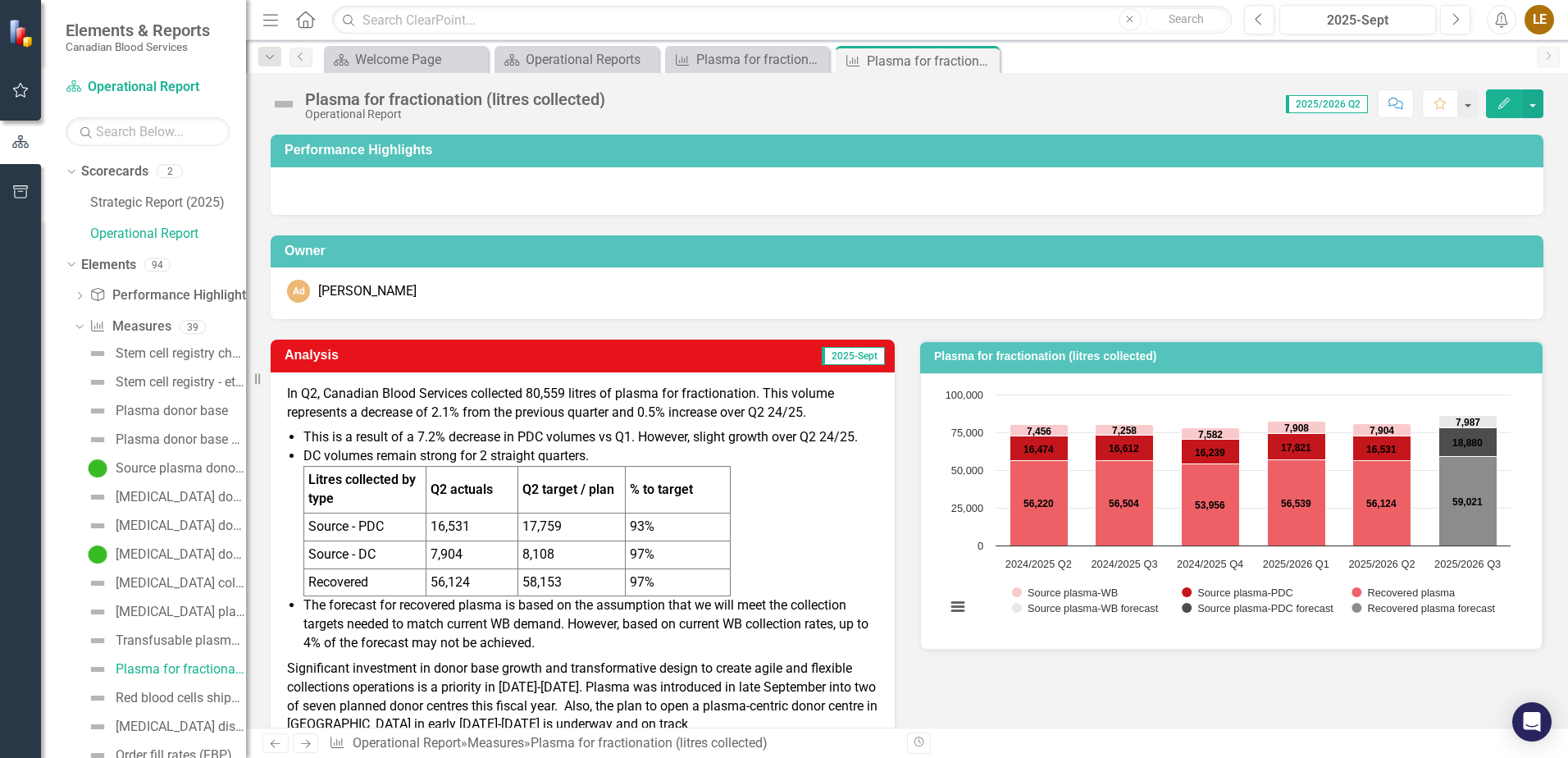
click at [845, 517] on li "DC volumes remain strong for 2 straight quarters. Litres collected by type Q2 a…" at bounding box center [591, 522] width 575 height 149
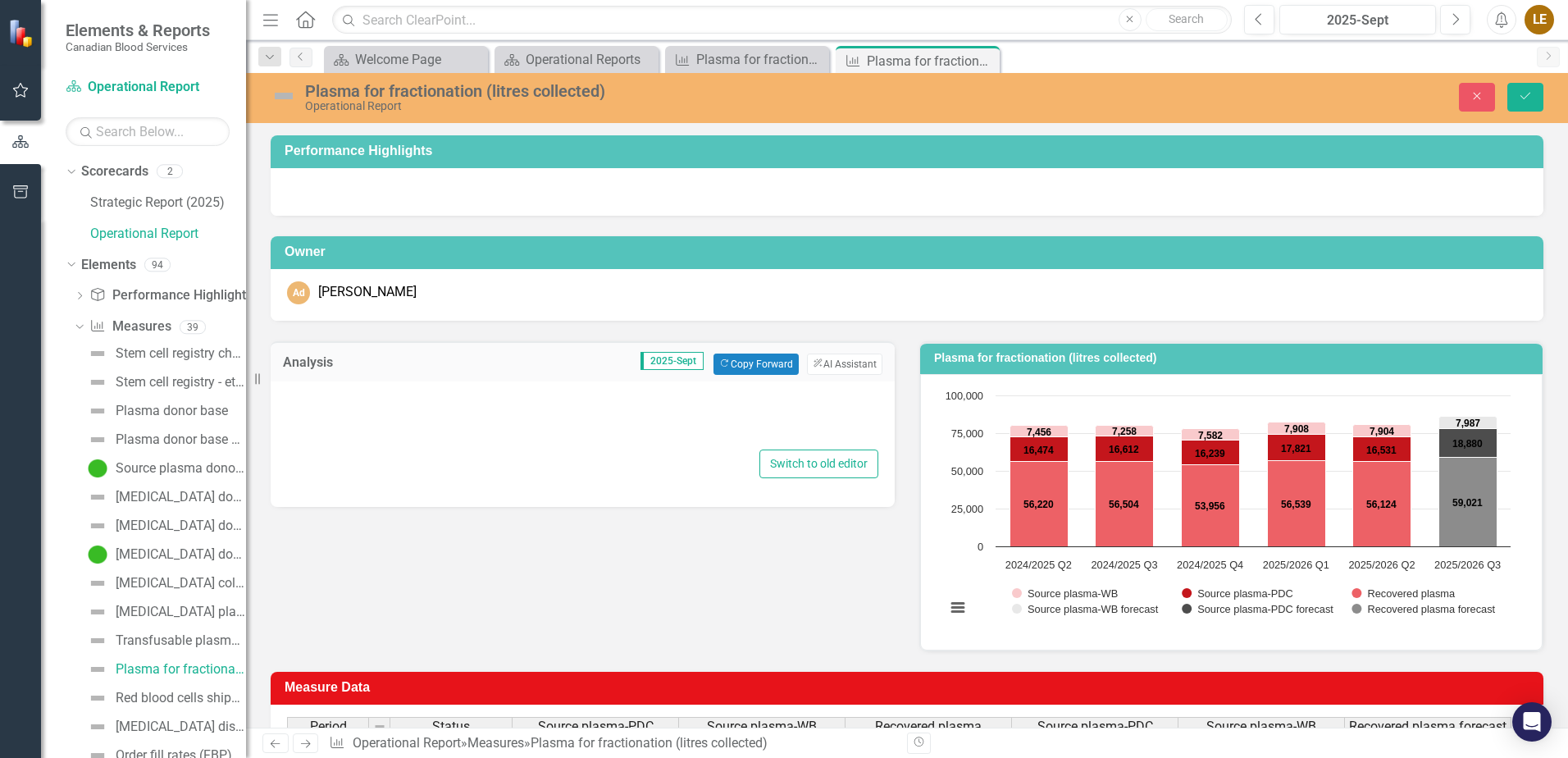
type textarea "<p>In Q2, Canadian Blood Services collected 80,559 litres of plasma for fractio…"
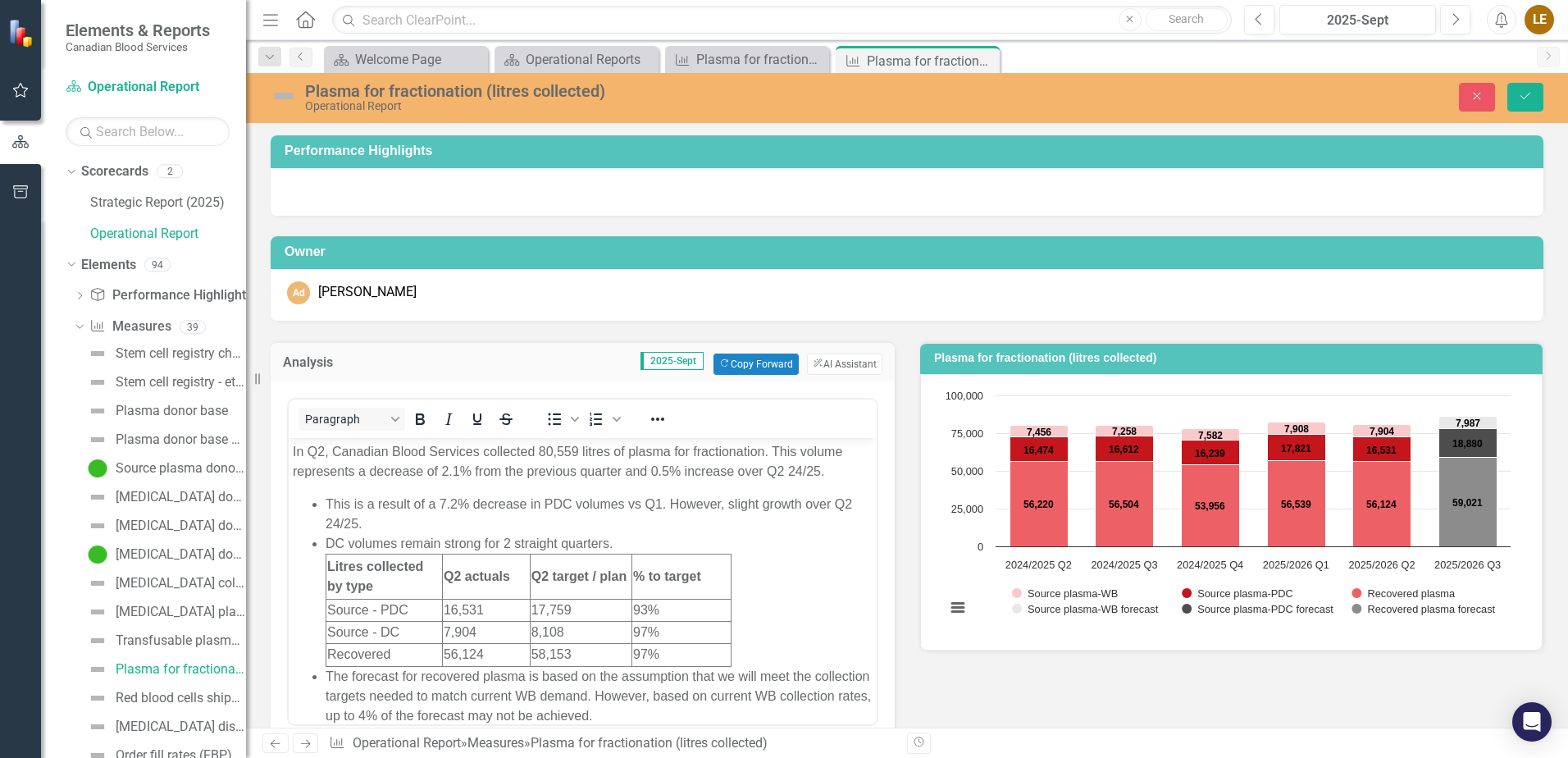
click at [765, 453] on p "In Q2, Canadian Blood Services collected 80,559 litres of plasma for fractionat…" at bounding box center [582, 461] width 580 height 40
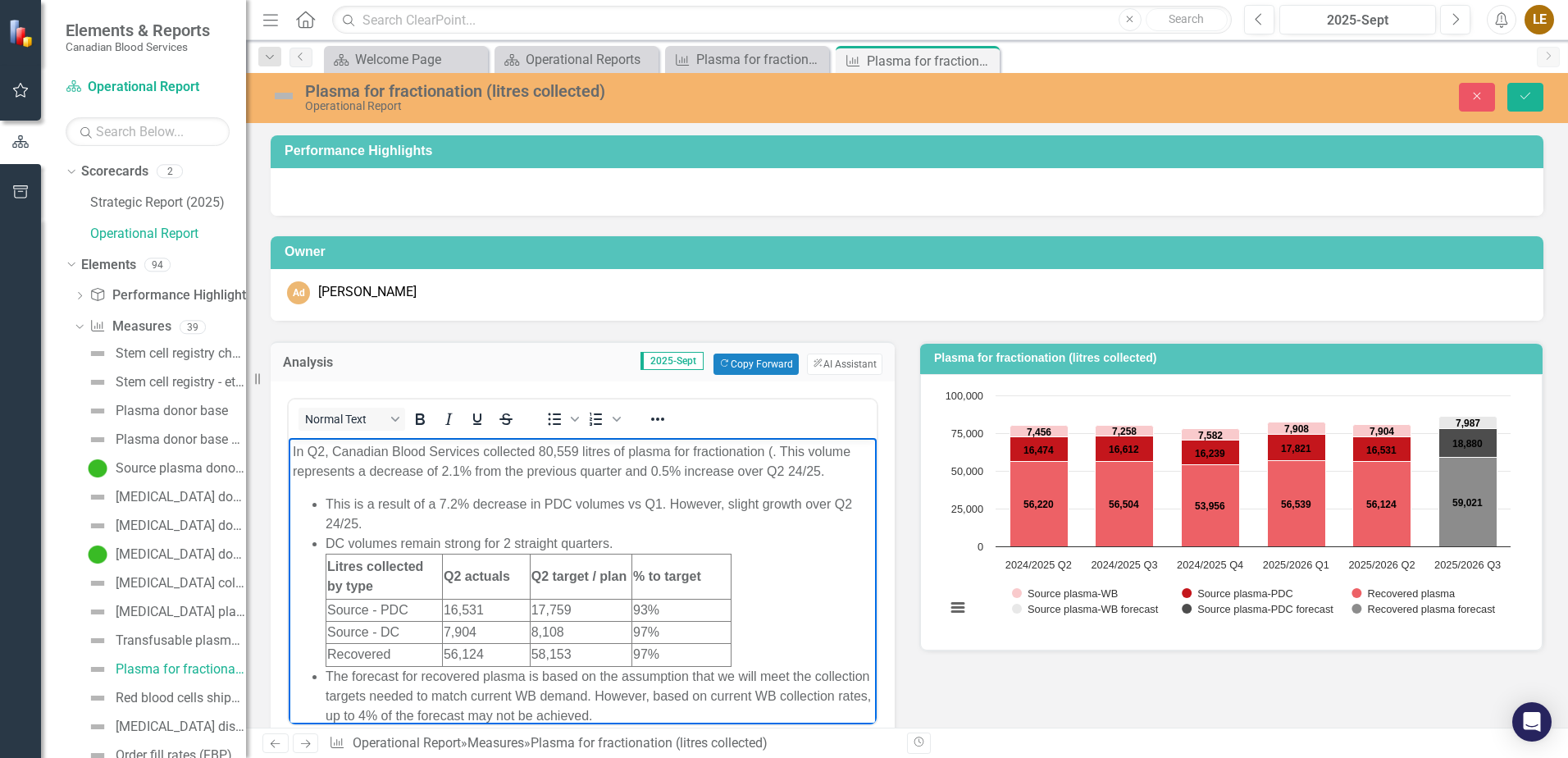
click at [766, 456] on p "In Q2, Canadian Blood Services collected 80,559 litres of plasma for fractionat…" at bounding box center [582, 461] width 580 height 40
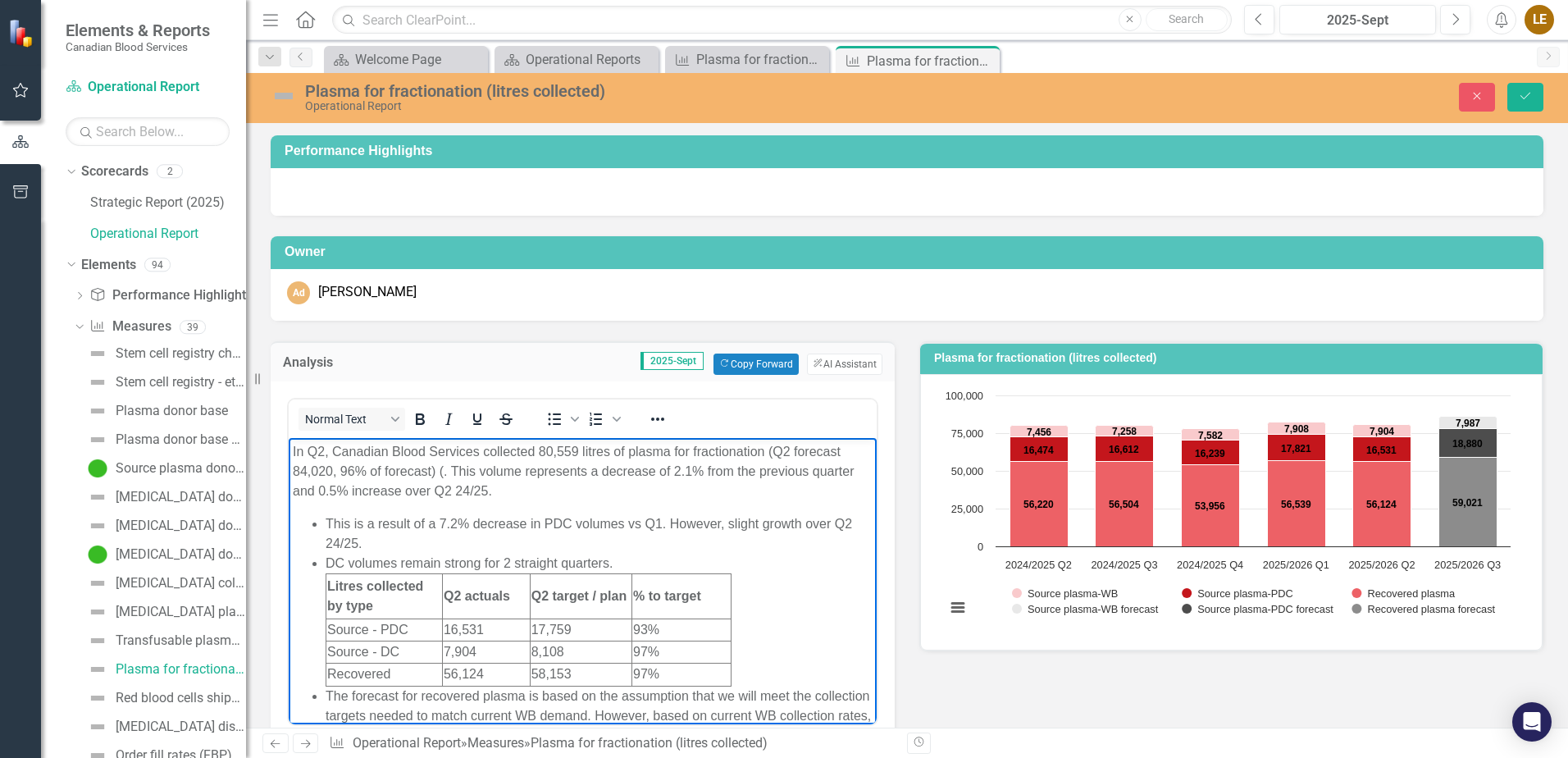
click at [444, 473] on p "In Q2, Canadian Blood Services collected 80,559 litres of plasma for fractionat…" at bounding box center [582, 471] width 580 height 59
click at [579, 501] on body "In Q2, Canadian Blood Services collected 80,559 litres of plasma for fractionat…" at bounding box center [582, 646] width 588 height 417
drag, startPoint x: 334, startPoint y: 471, endPoint x: 344, endPoint y: 466, distance: 11.2
click at [336, 470] on p "In Q2, Canadian Blood Services collected 80,559 litres of plasma for fractionat…" at bounding box center [582, 471] width 580 height 59
drag, startPoint x: 335, startPoint y: 465, endPoint x: 390, endPoint y: 458, distance: 55.4
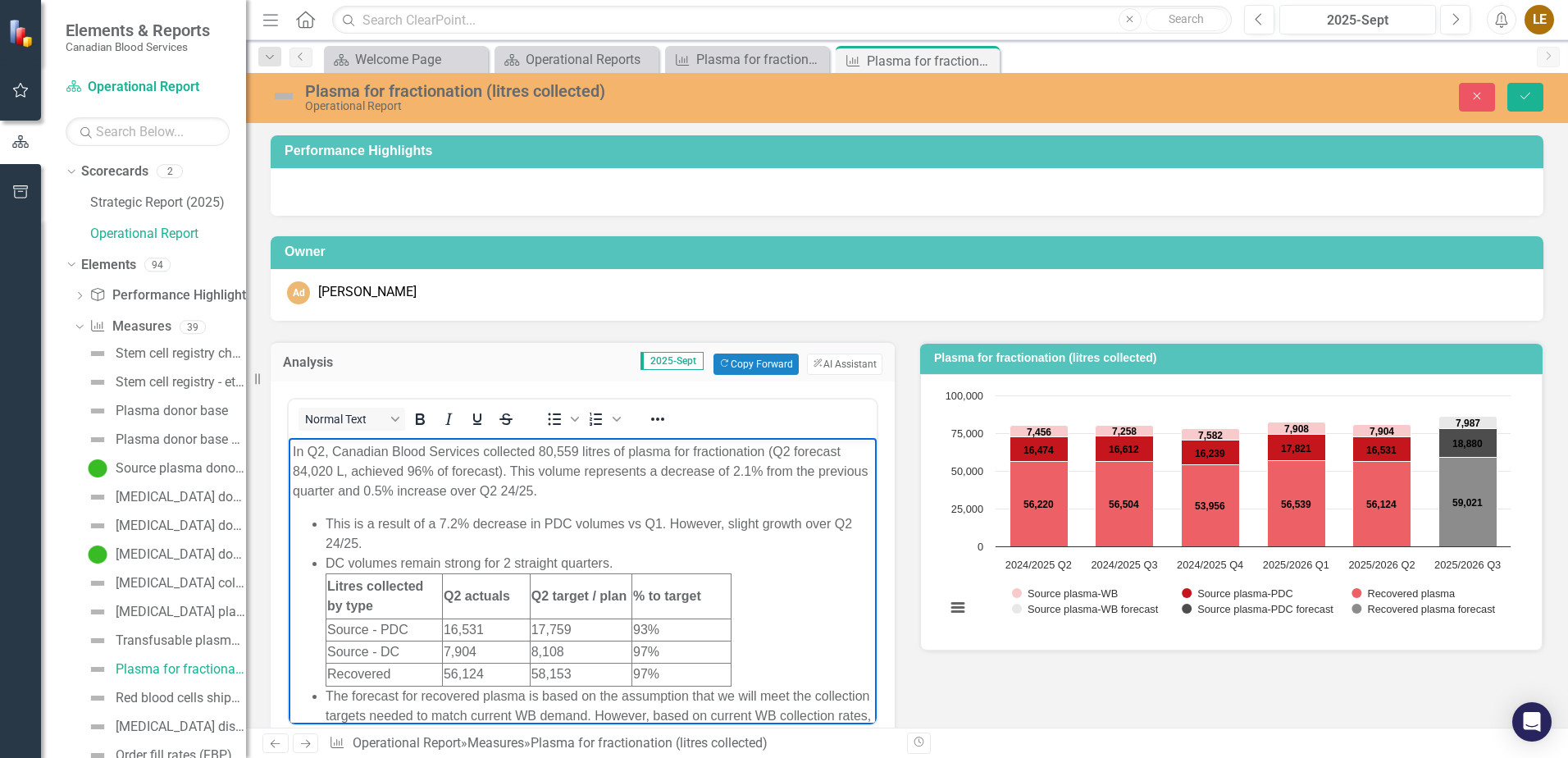
click at [337, 465] on p "In Q2, Canadian Blood Services collected 80,559 litres of plasma for fractionat…" at bounding box center [582, 471] width 580 height 59
click at [731, 497] on p "In Q2, Canadian Blood Services collected 80,559 litres of plasma for fractionat…" at bounding box center [582, 471] width 580 height 59
click at [843, 450] on p "In Q2, Canadian Blood Services collected 80,559 litres of plasma for fractionat…" at bounding box center [582, 471] width 580 height 59
drag, startPoint x: 1537, startPoint y: 98, endPoint x: 1496, endPoint y: 88, distance: 42.2
click at [1537, 98] on button "Save" at bounding box center [1525, 97] width 36 height 29
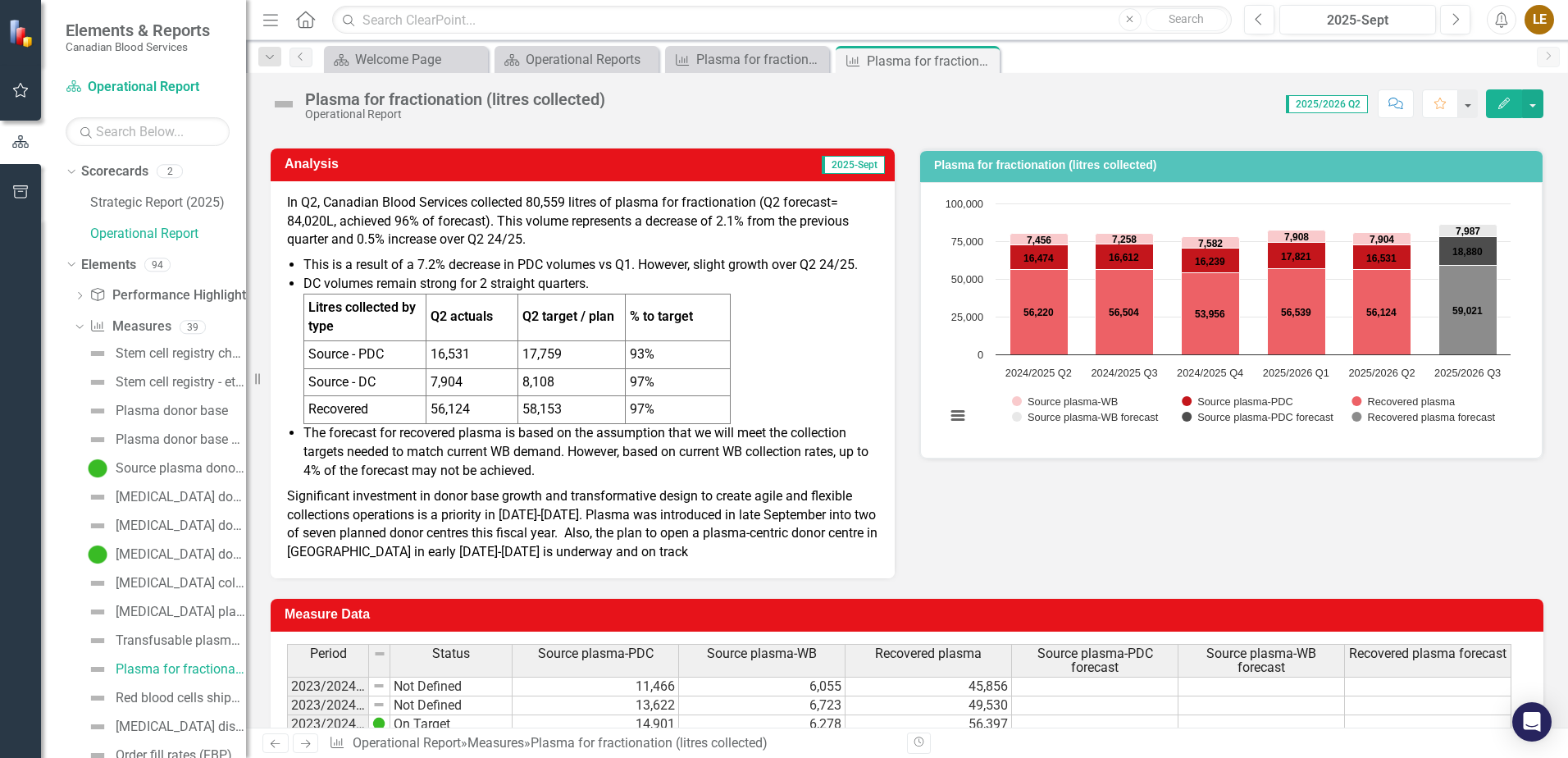
scroll to position [246, 0]
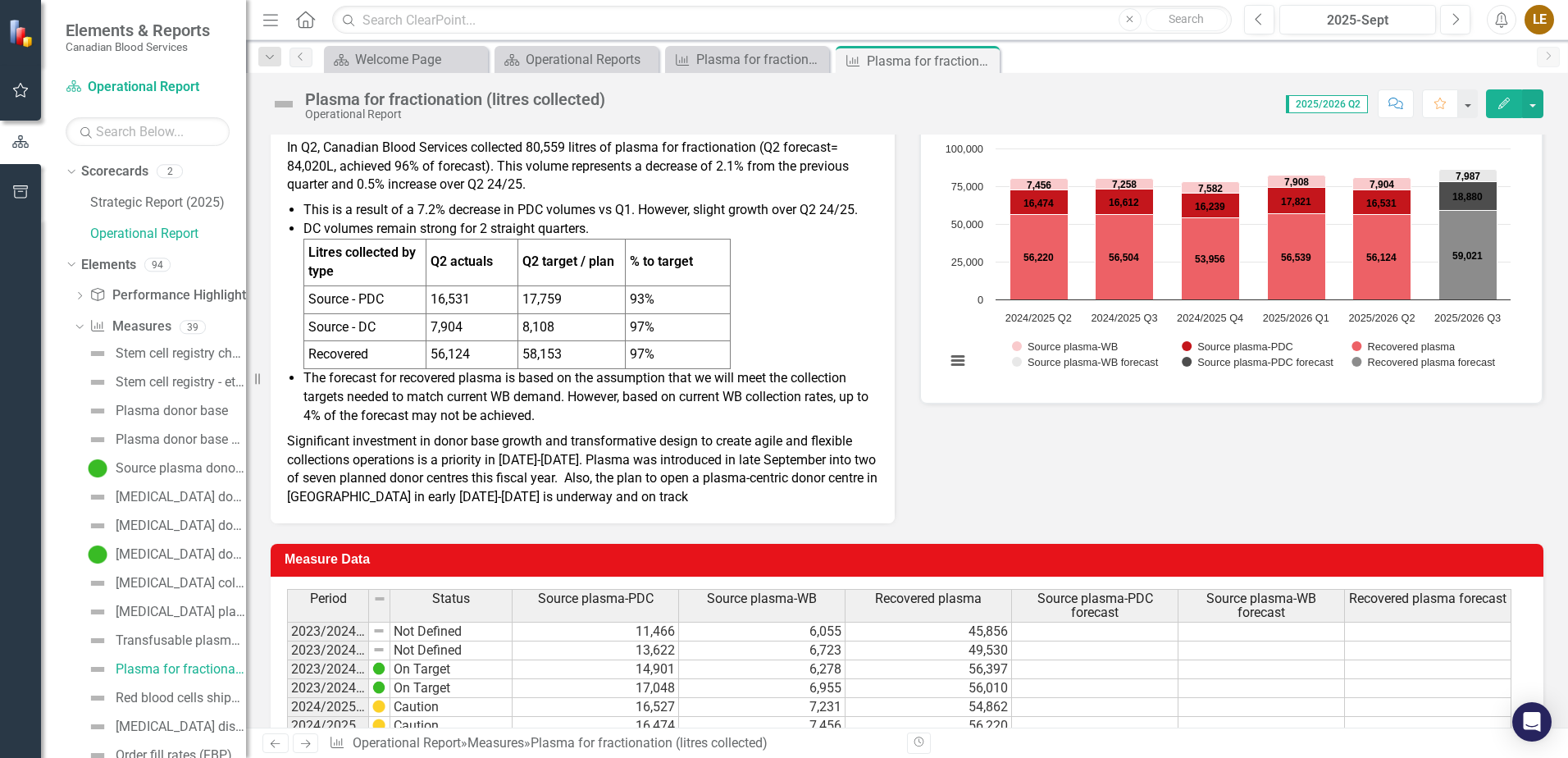
click at [380, 417] on li "The forecast for recovered plasma is based on the assumption that we will meet …" at bounding box center [591, 397] width 575 height 57
click at [384, 416] on li "The forecast for recovered plasma is based on the assumption that we will meet …" at bounding box center [591, 397] width 575 height 57
click at [807, 305] on li "DC volumes remain strong for 2 straight quarters. Litres collected by type Q2 a…" at bounding box center [591, 294] width 575 height 149
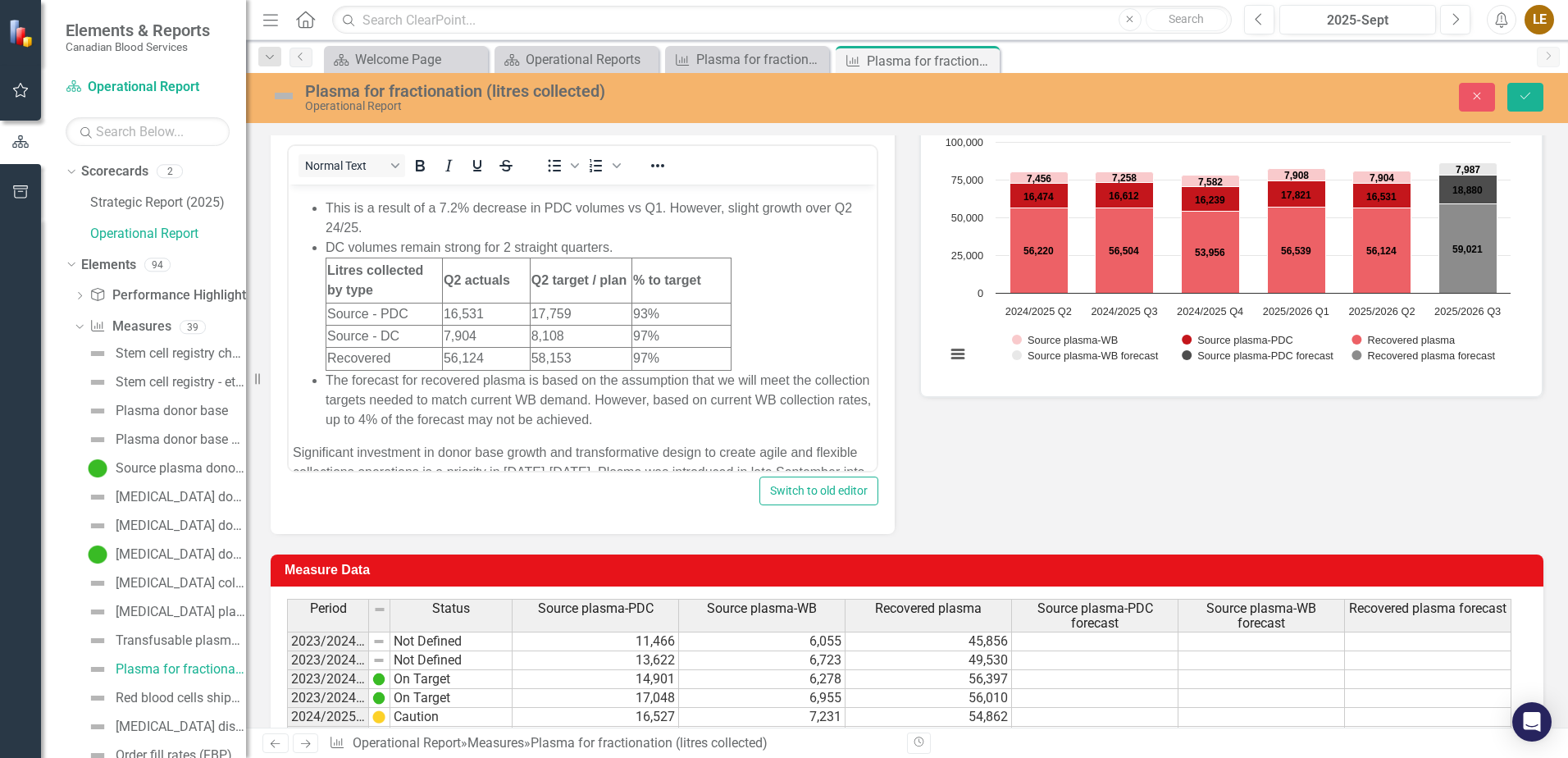
scroll to position [131, 0]
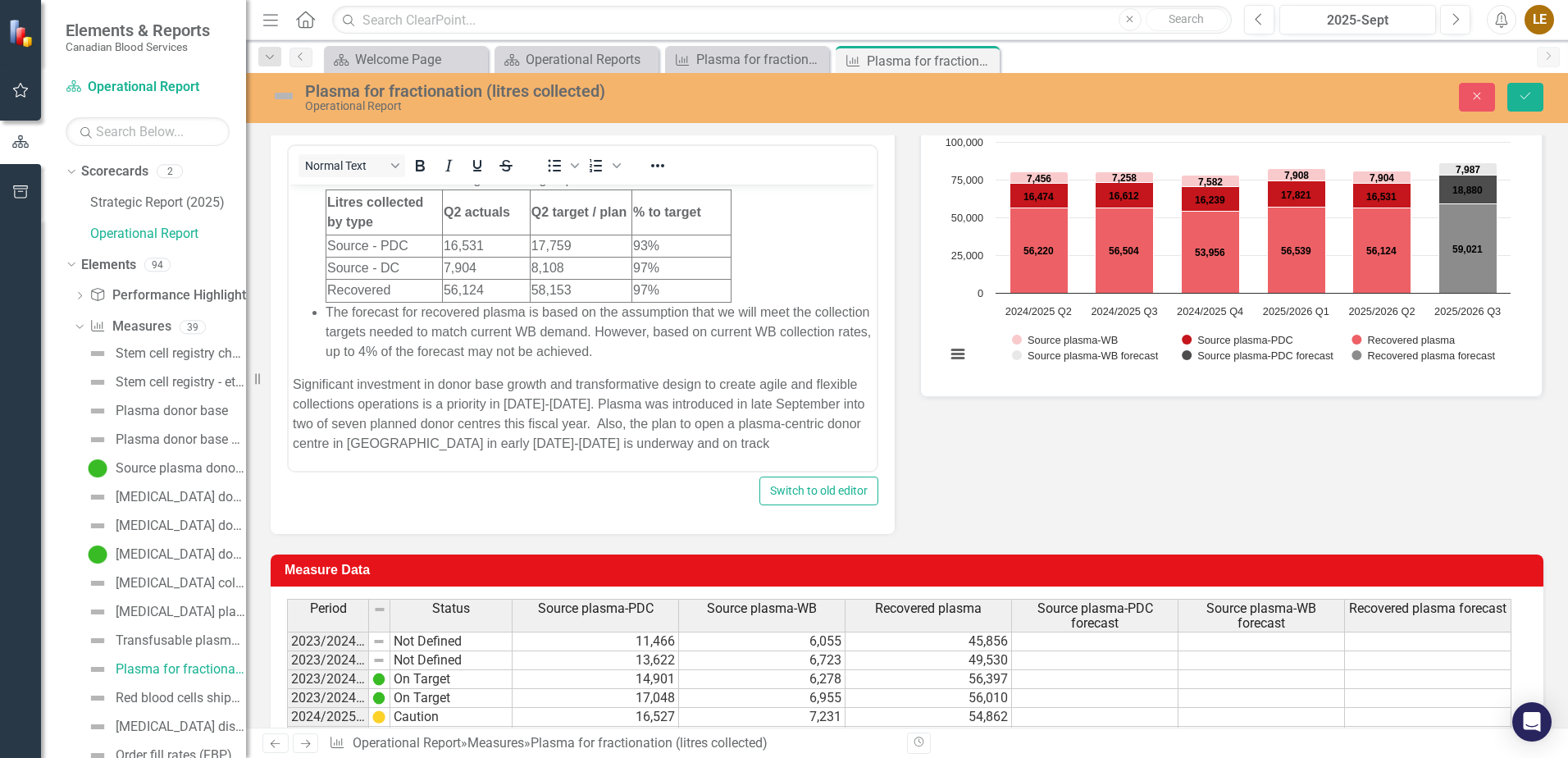
click at [511, 348] on li "The forecast for recovered plasma is based on the assumption that we will meet …" at bounding box center [599, 332] width 547 height 59
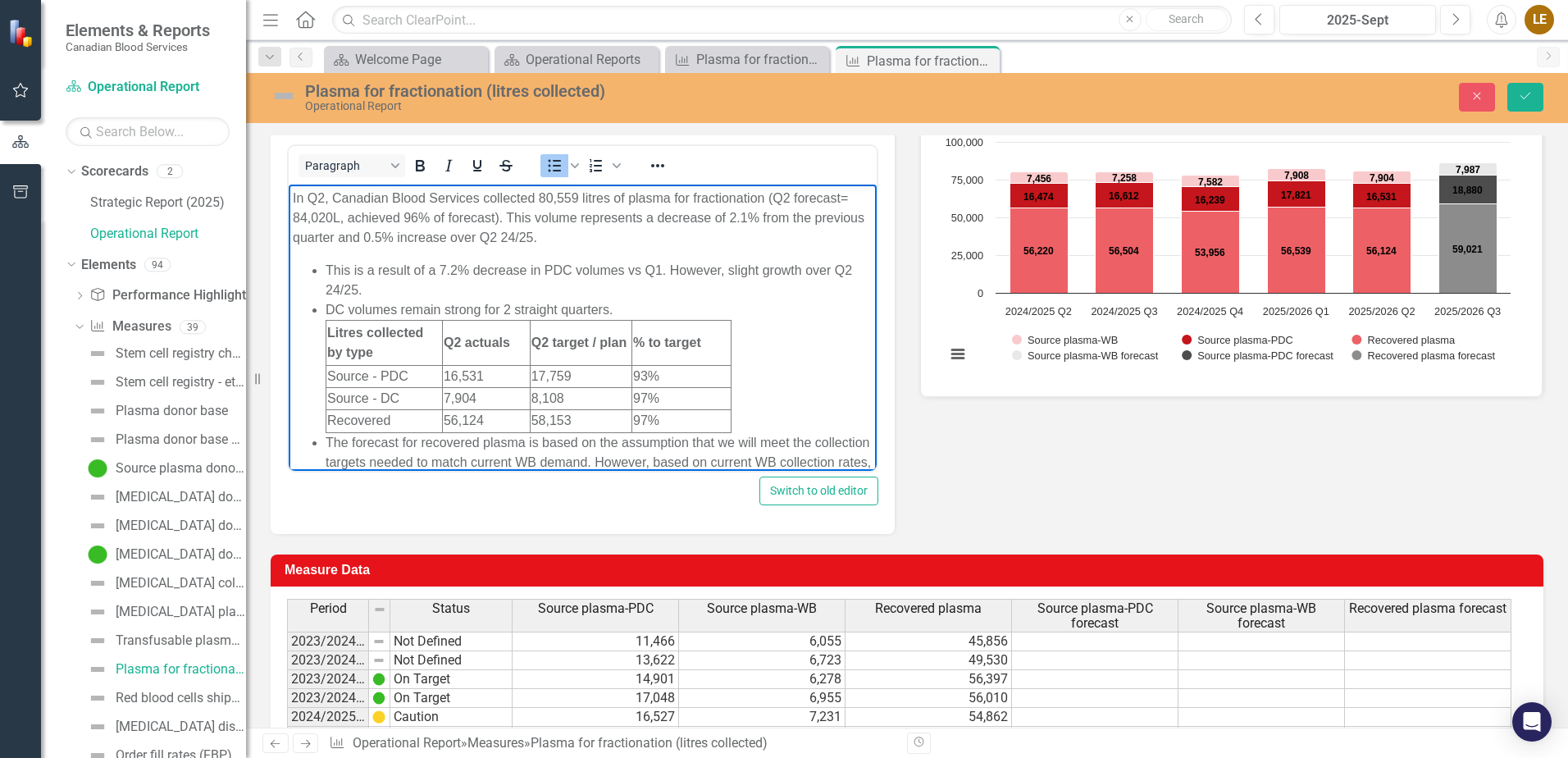
scroll to position [171, 0]
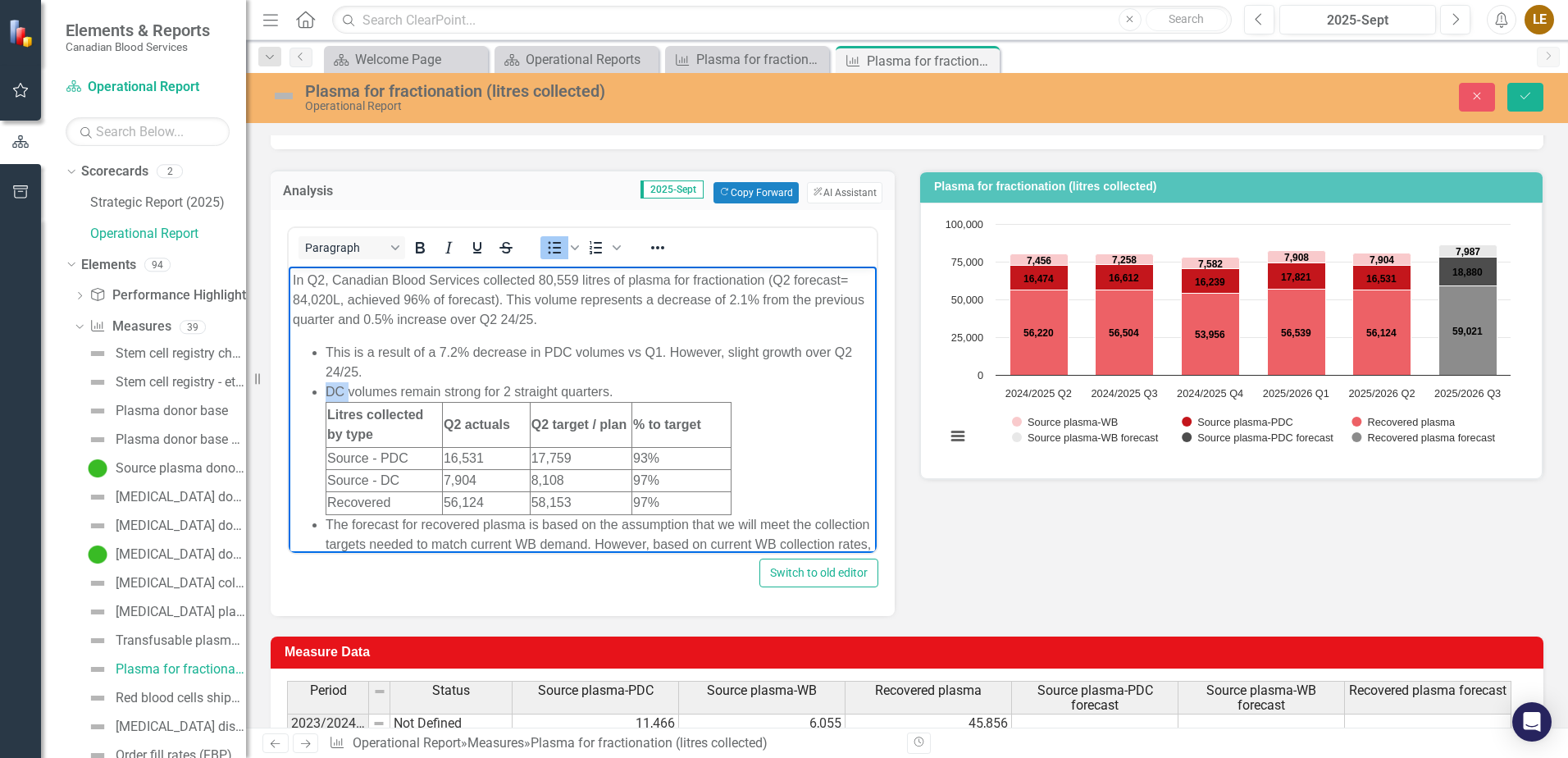
drag, startPoint x: 348, startPoint y: 387, endPoint x: 327, endPoint y: 387, distance: 21.0
click at [327, 387] on li "DC volumes remain strong for 2 straight quarters. Litres collected by type Q2 a…" at bounding box center [599, 447] width 547 height 133
click at [1538, 90] on button "Save" at bounding box center [1525, 97] width 36 height 29
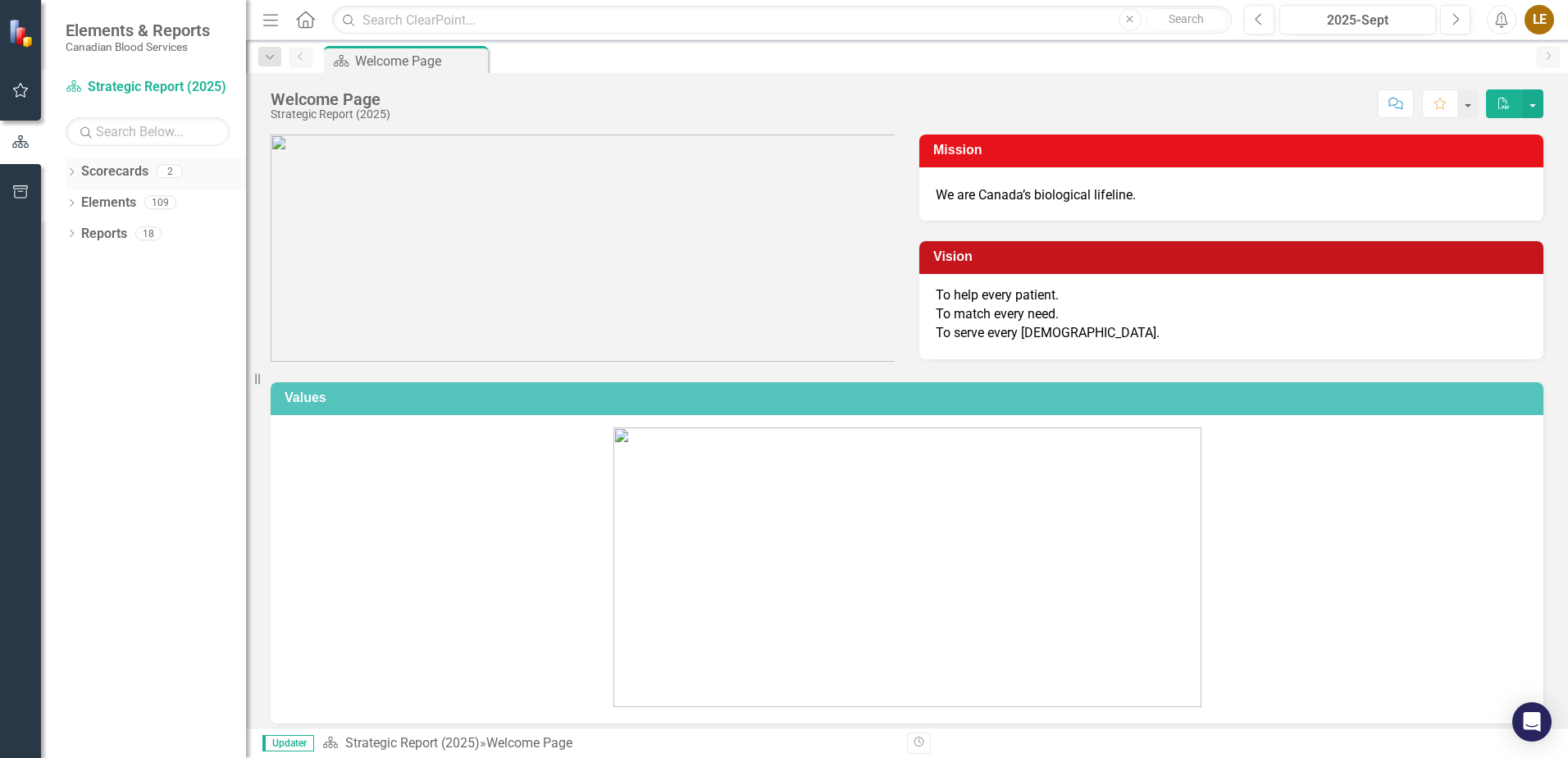
click at [74, 175] on icon "Dropdown" at bounding box center [72, 173] width 12 height 9
click at [125, 203] on link "Strategic Report (2025)" at bounding box center [168, 203] width 156 height 19
click at [80, 262] on div "Dropdown Elements 109" at bounding box center [156, 267] width 181 height 31
click at [70, 263] on icon "Dropdown" at bounding box center [72, 266] width 12 height 9
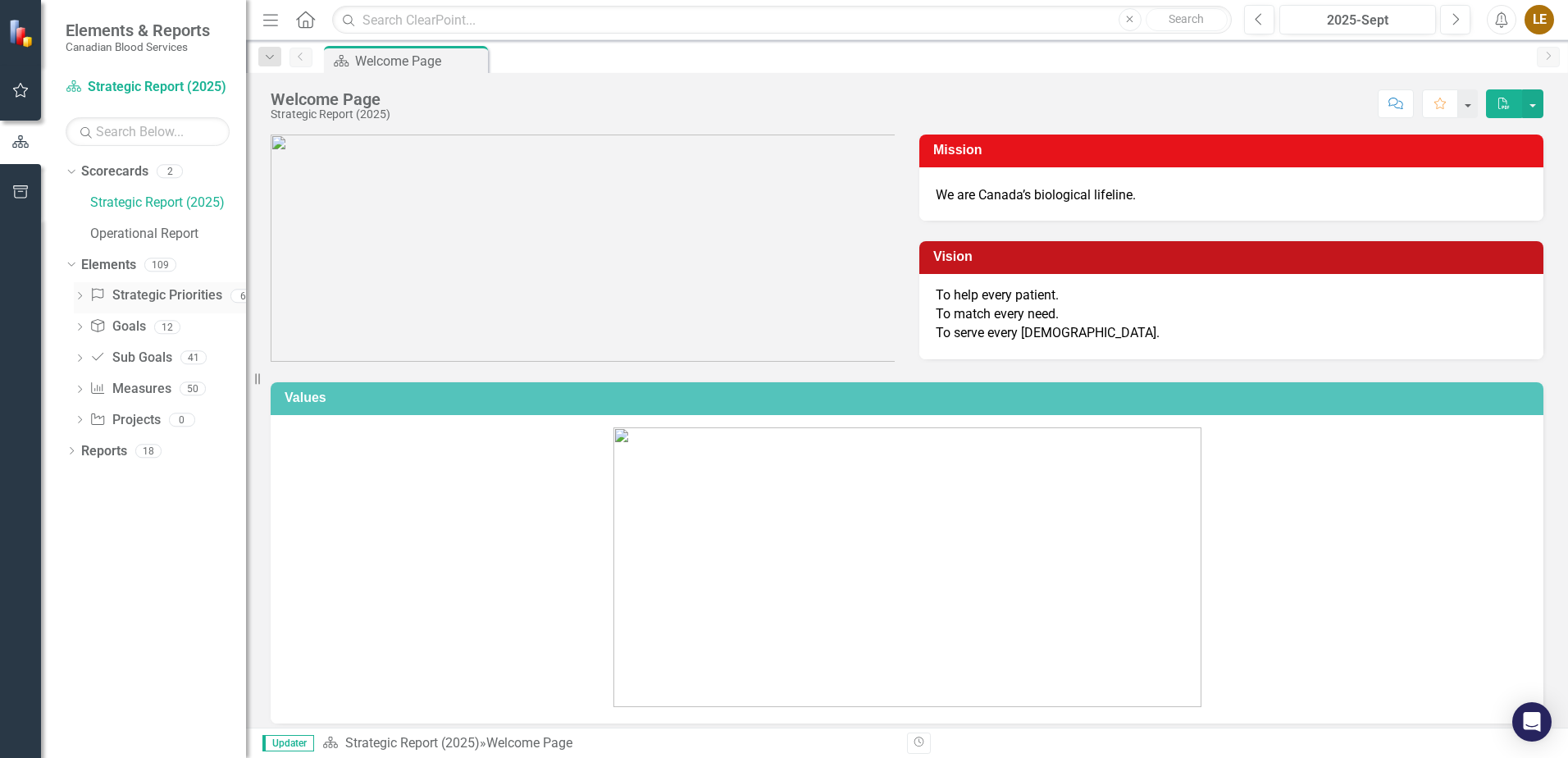
click at [82, 297] on icon "Dropdown" at bounding box center [79, 297] width 12 height 9
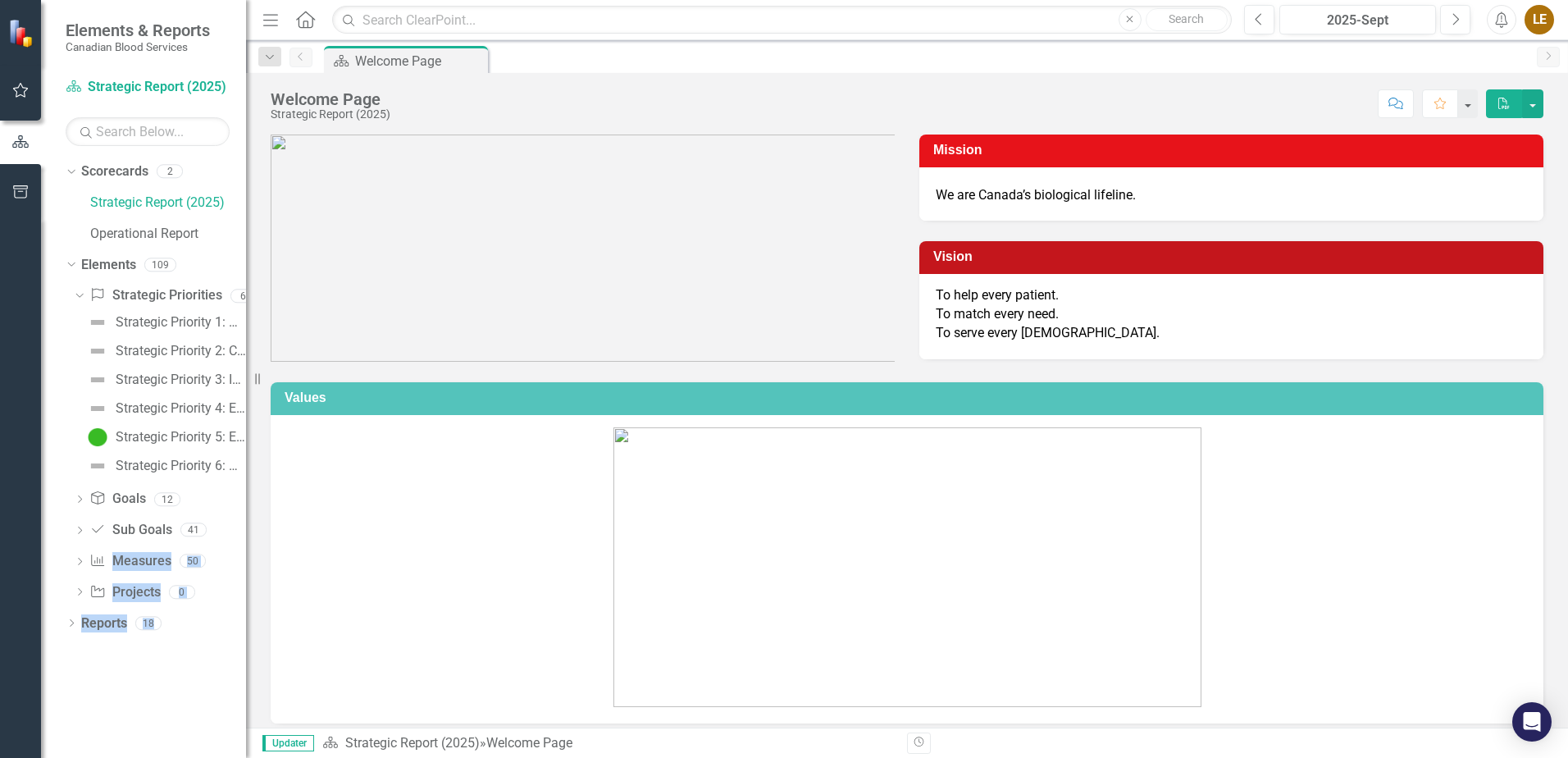
click at [246, 521] on div "Elements & Reports Canadian Blood Services Scorecard Strategic Report (2025) Se…" at bounding box center [123, 379] width 246 height 758
drag, startPoint x: 246, startPoint y: 521, endPoint x: 282, endPoint y: 554, distance: 48.8
click at [284, 555] on div at bounding box center [907, 569] width 1273 height 308
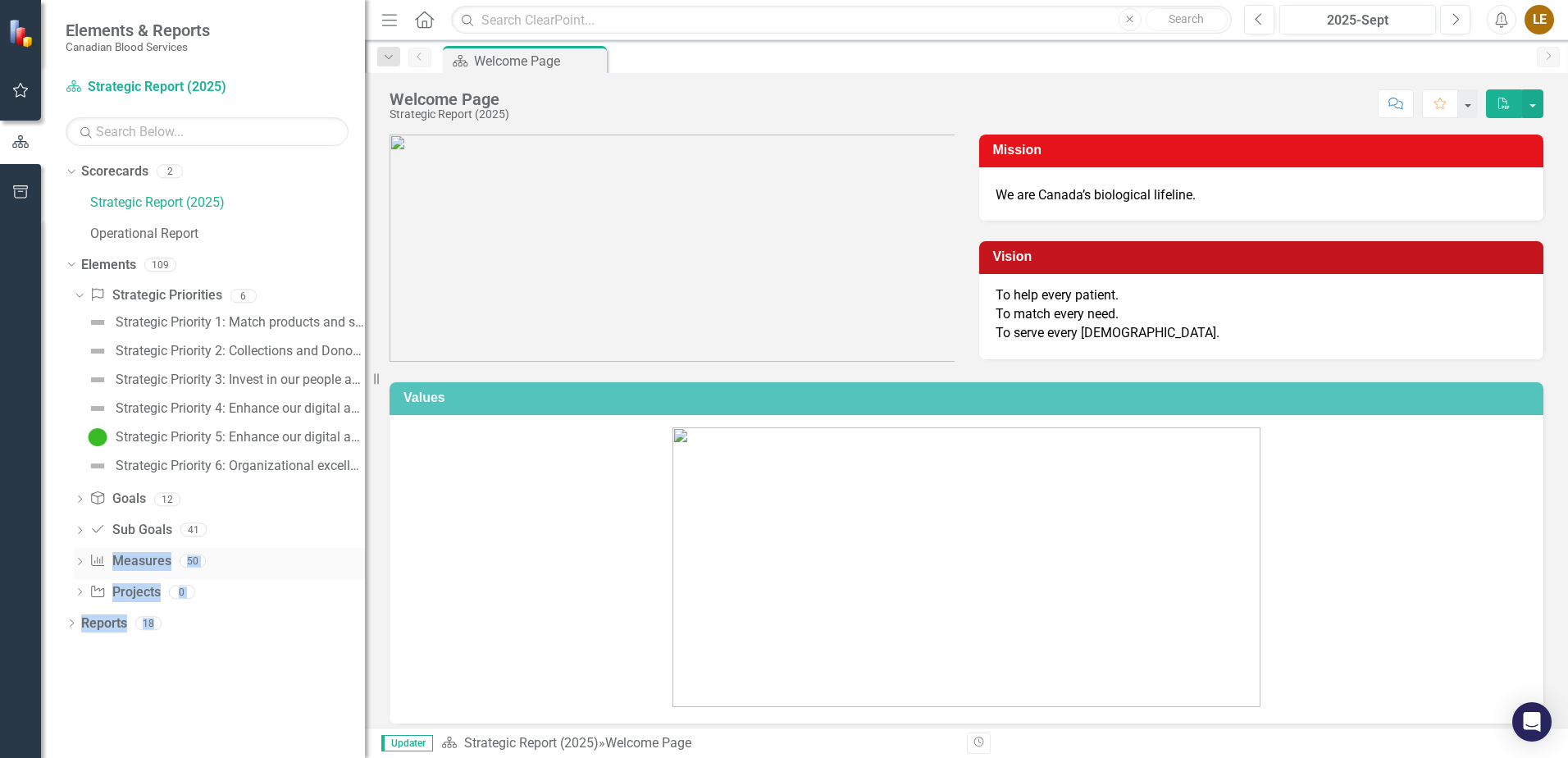
drag, startPoint x: 246, startPoint y: 544, endPoint x: 363, endPoint y: 561, distance: 118.2
click at [365, 561] on div "Resize" at bounding box center [371, 379] width 14 height 758
click at [76, 504] on icon "Dropdown" at bounding box center [79, 501] width 12 height 9
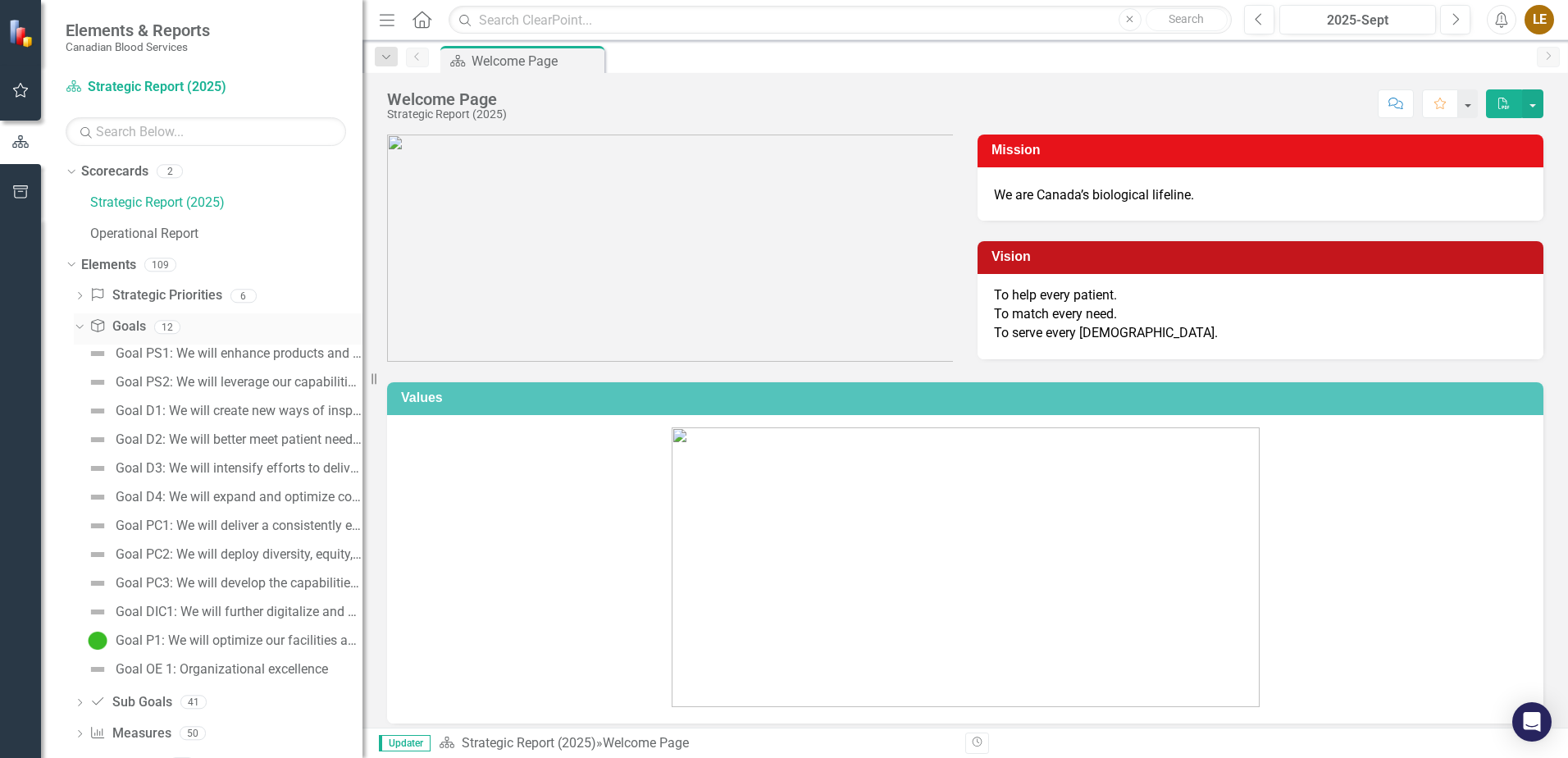
click at [80, 328] on icon at bounding box center [78, 327] width 8 height 4
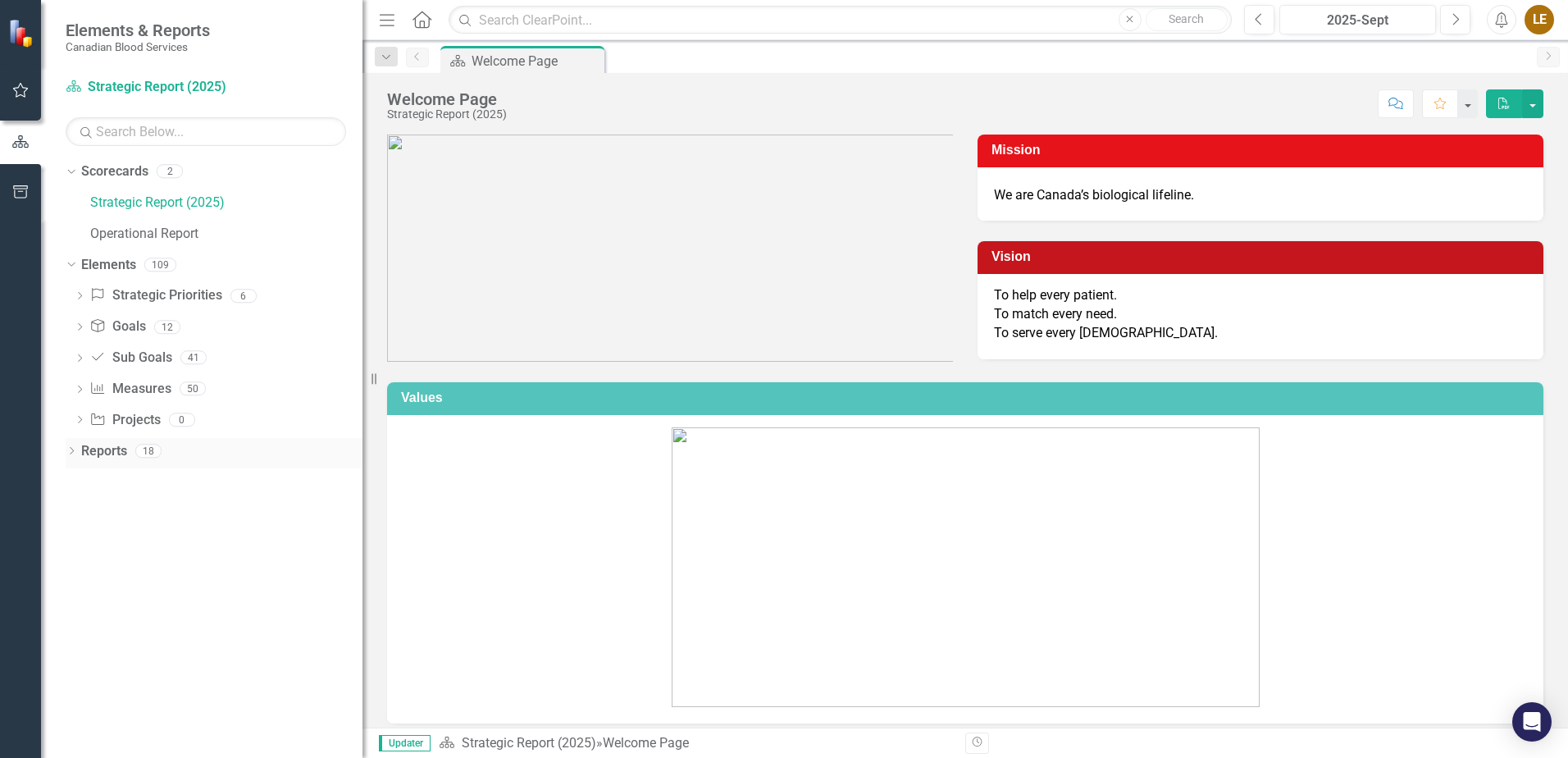
click at [75, 452] on icon "Dropdown" at bounding box center [72, 452] width 12 height 9
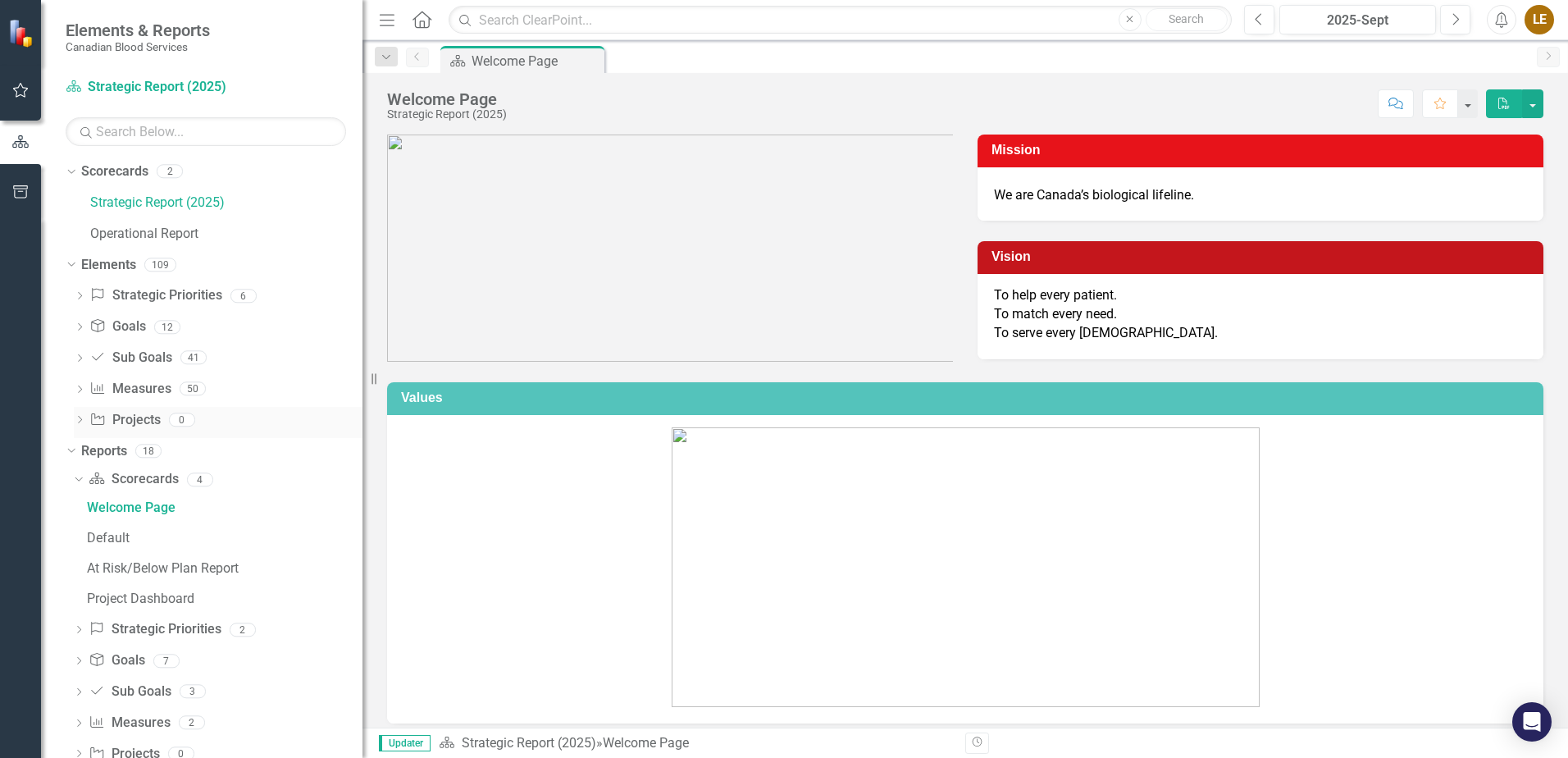
scroll to position [39, 0]
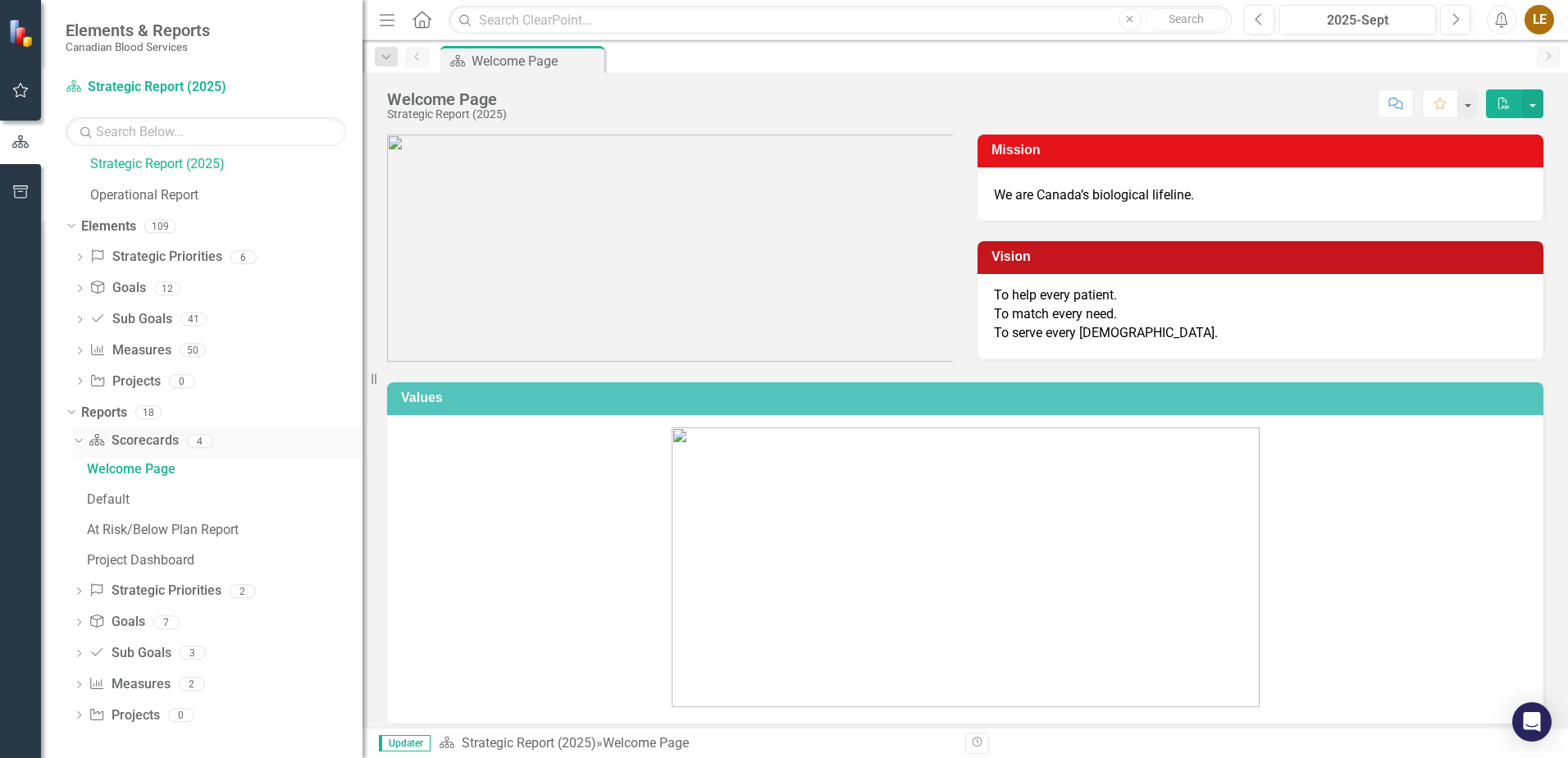
click at [77, 445] on icon "Dropdown" at bounding box center [77, 441] width 9 height 12
